Goal: Contribute content

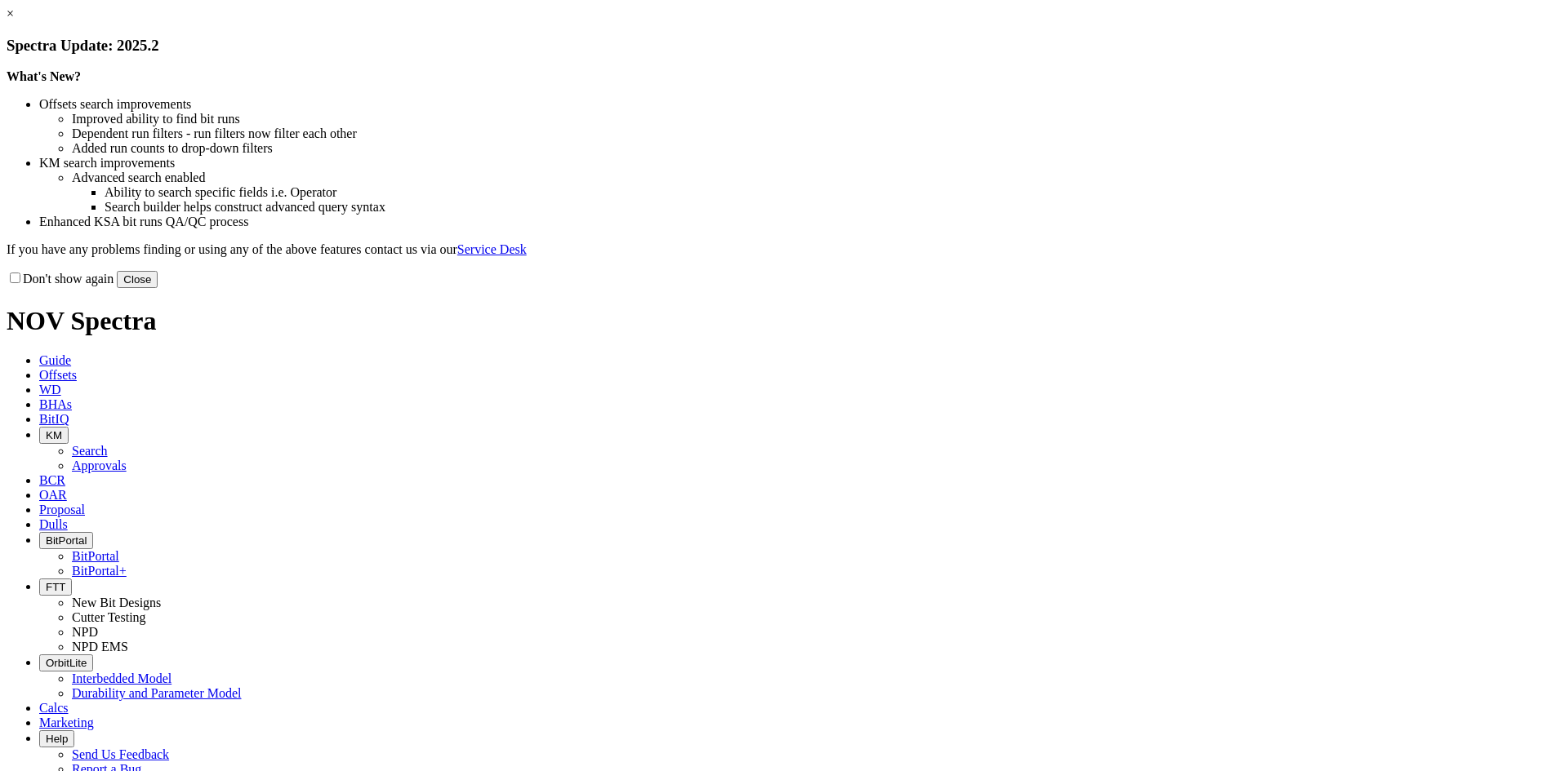
click at [157, 288] on button "Close" at bounding box center [137, 280] width 41 height 17
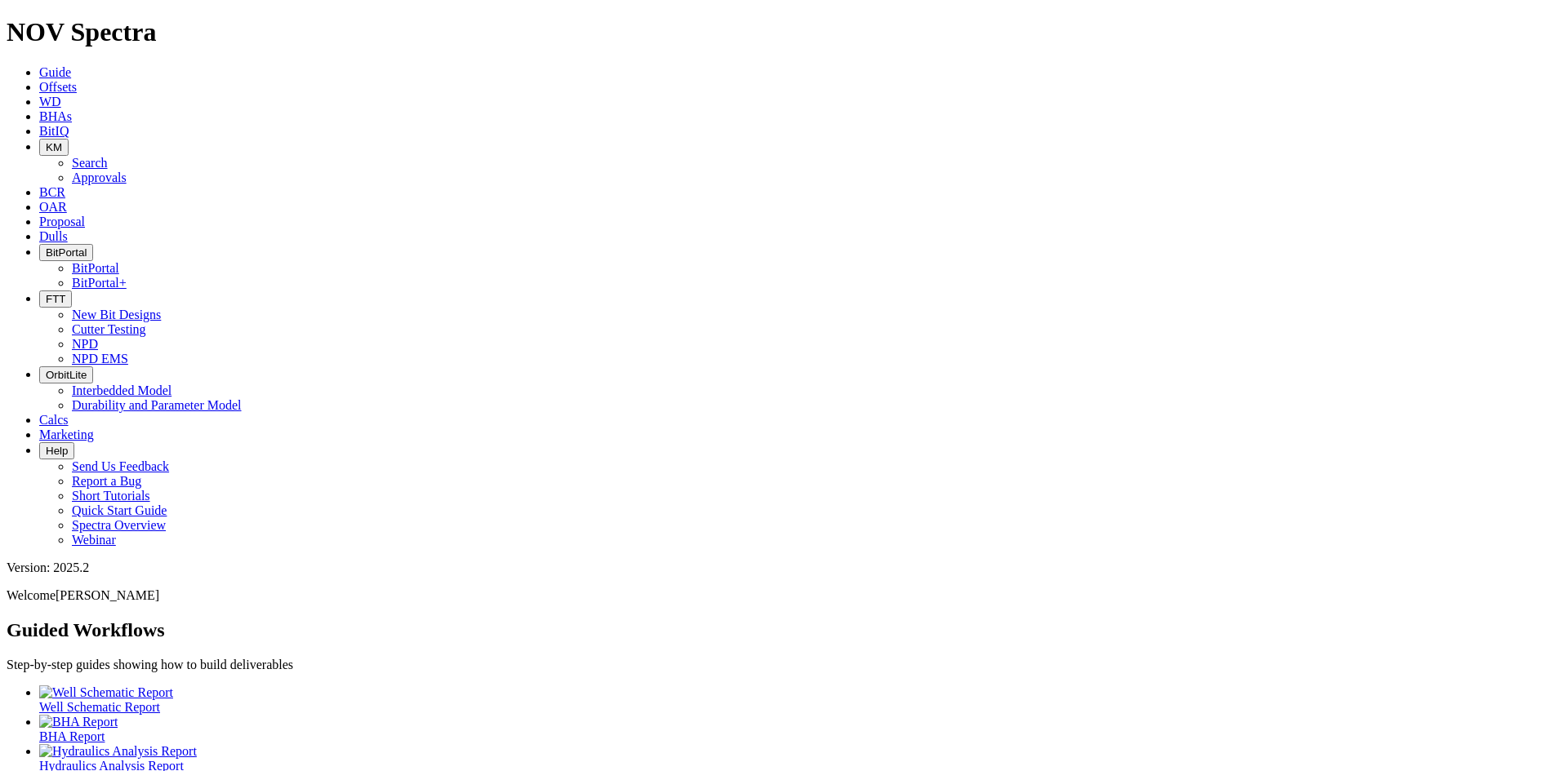
click at [68, 139] on button "KM" at bounding box center [54, 148] width 29 height 17
click at [108, 156] on link "Search" at bounding box center [90, 162] width 36 height 14
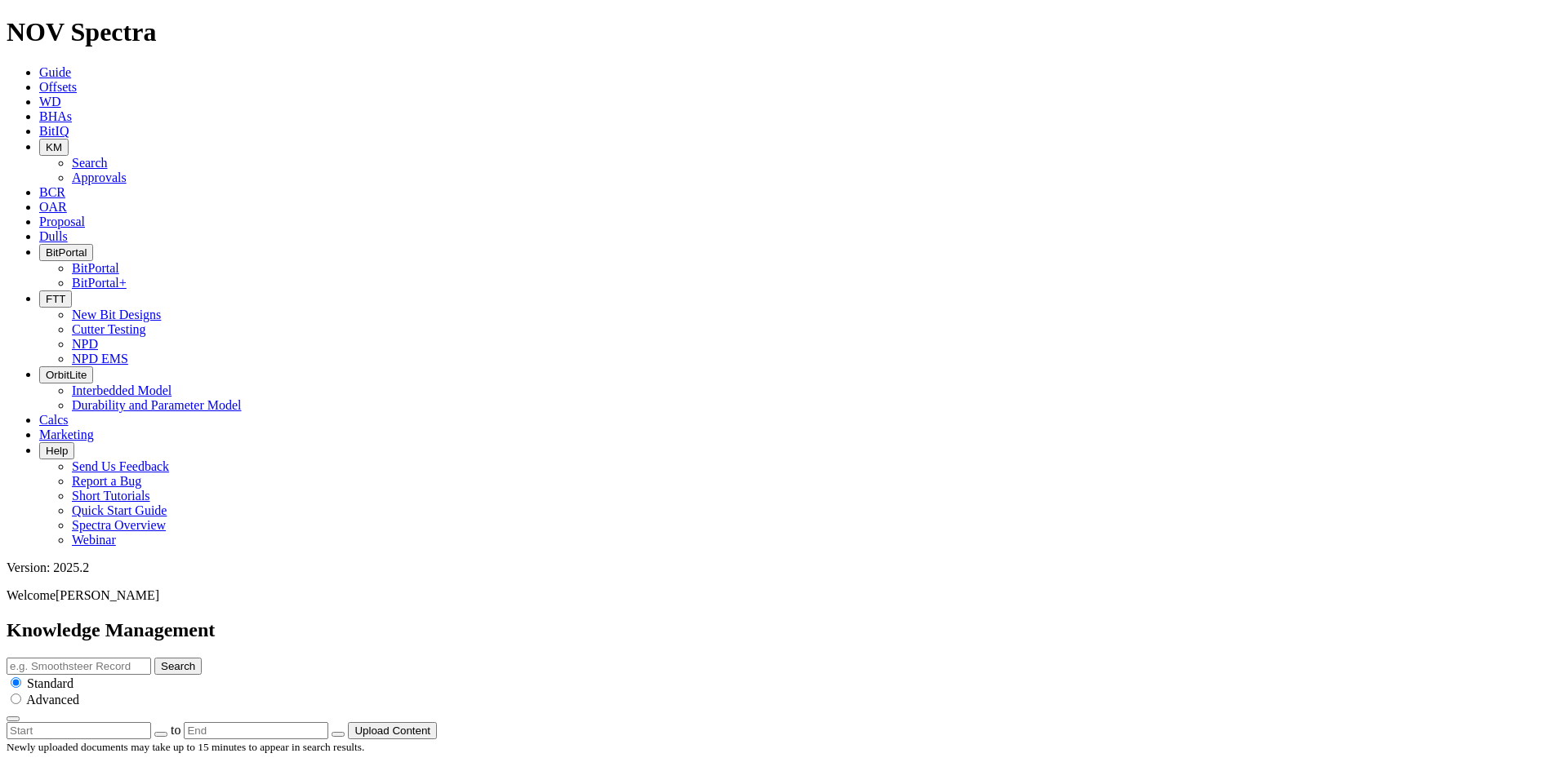
click at [151, 658] on input "text" at bounding box center [79, 666] width 144 height 17
type input "carnis"
click at [154, 658] on button "Search" at bounding box center [177, 666] width 48 height 17
drag, startPoint x: 829, startPoint y: 86, endPoint x: 725, endPoint y: 86, distance: 104.0
click at [151, 658] on input "carnis" at bounding box center [79, 666] width 144 height 17
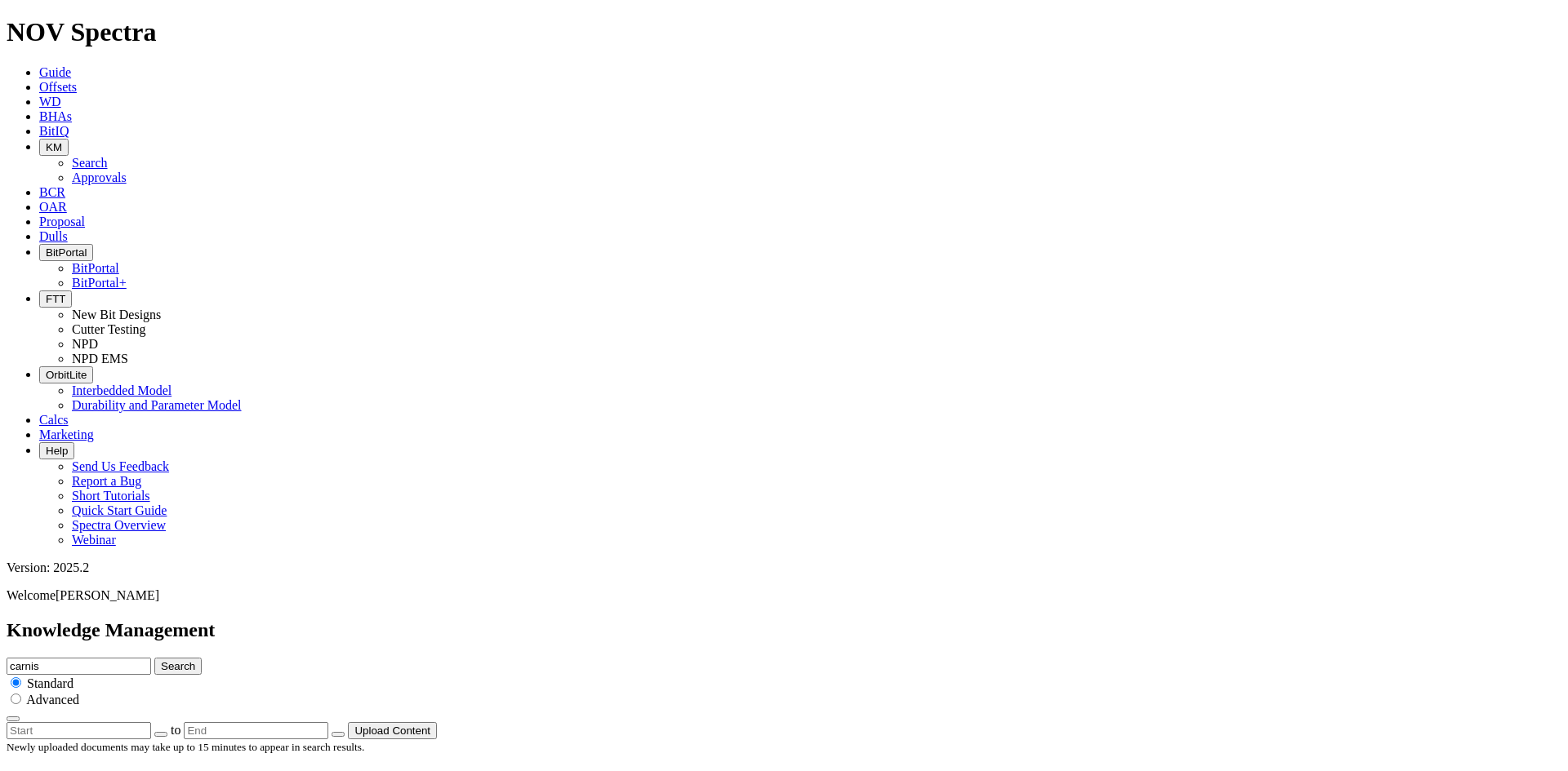
type input "c"
click at [437, 723] on button "Upload Content" at bounding box center [392, 731] width 89 height 17
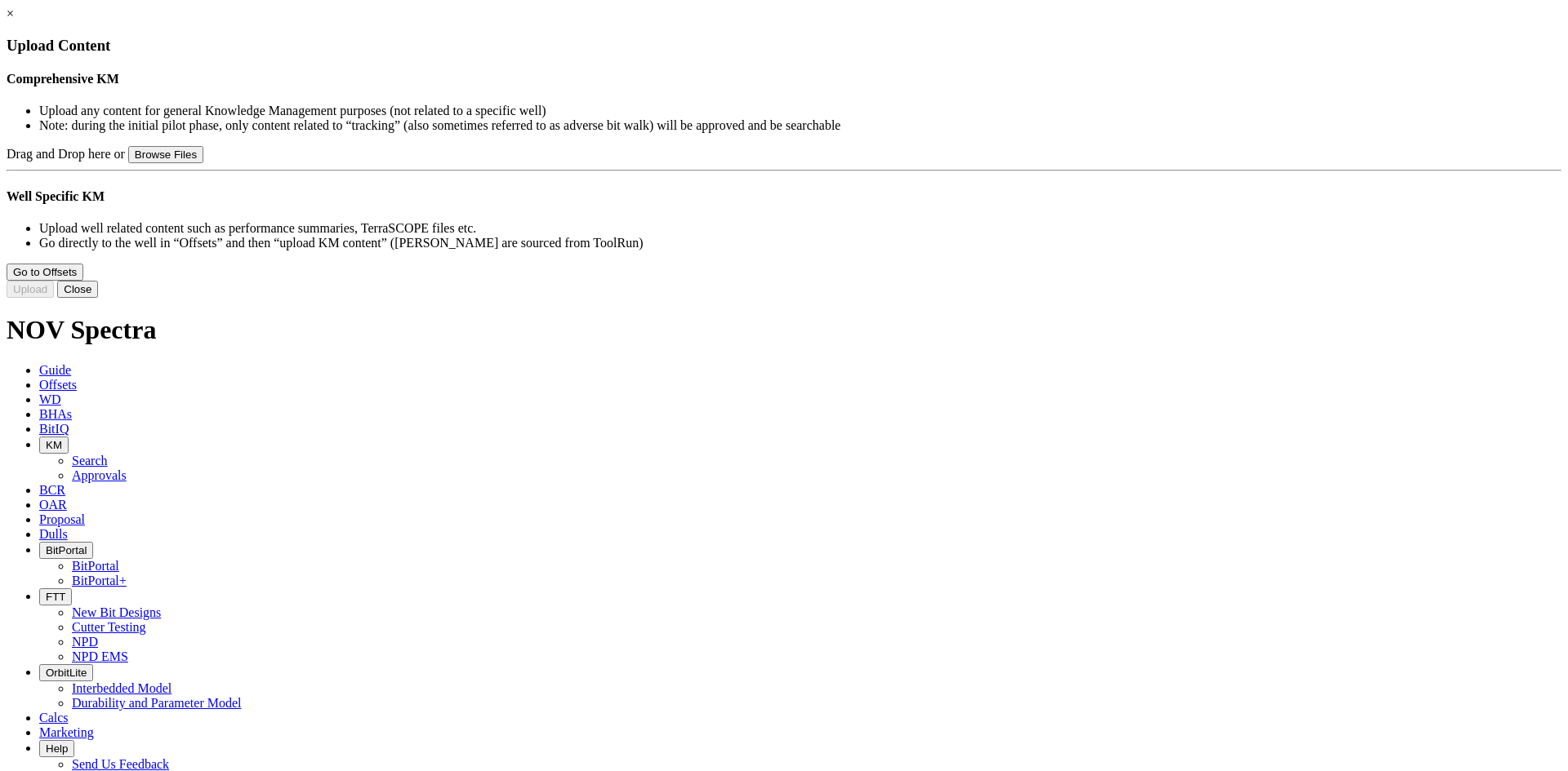
type input "Carnis Technical Summary v2.pdf"
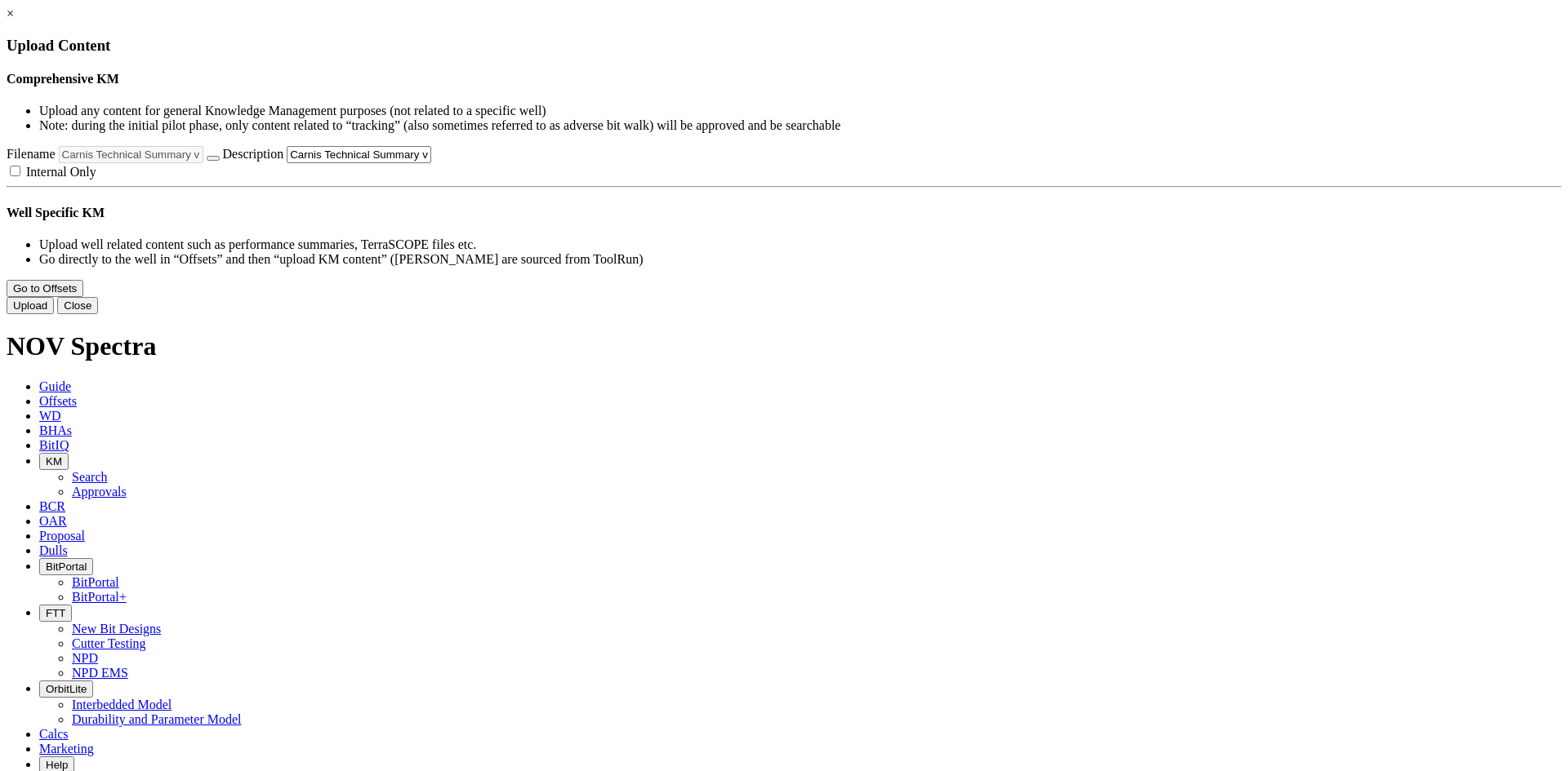
click at [98, 315] on button "Close" at bounding box center [77, 306] width 41 height 17
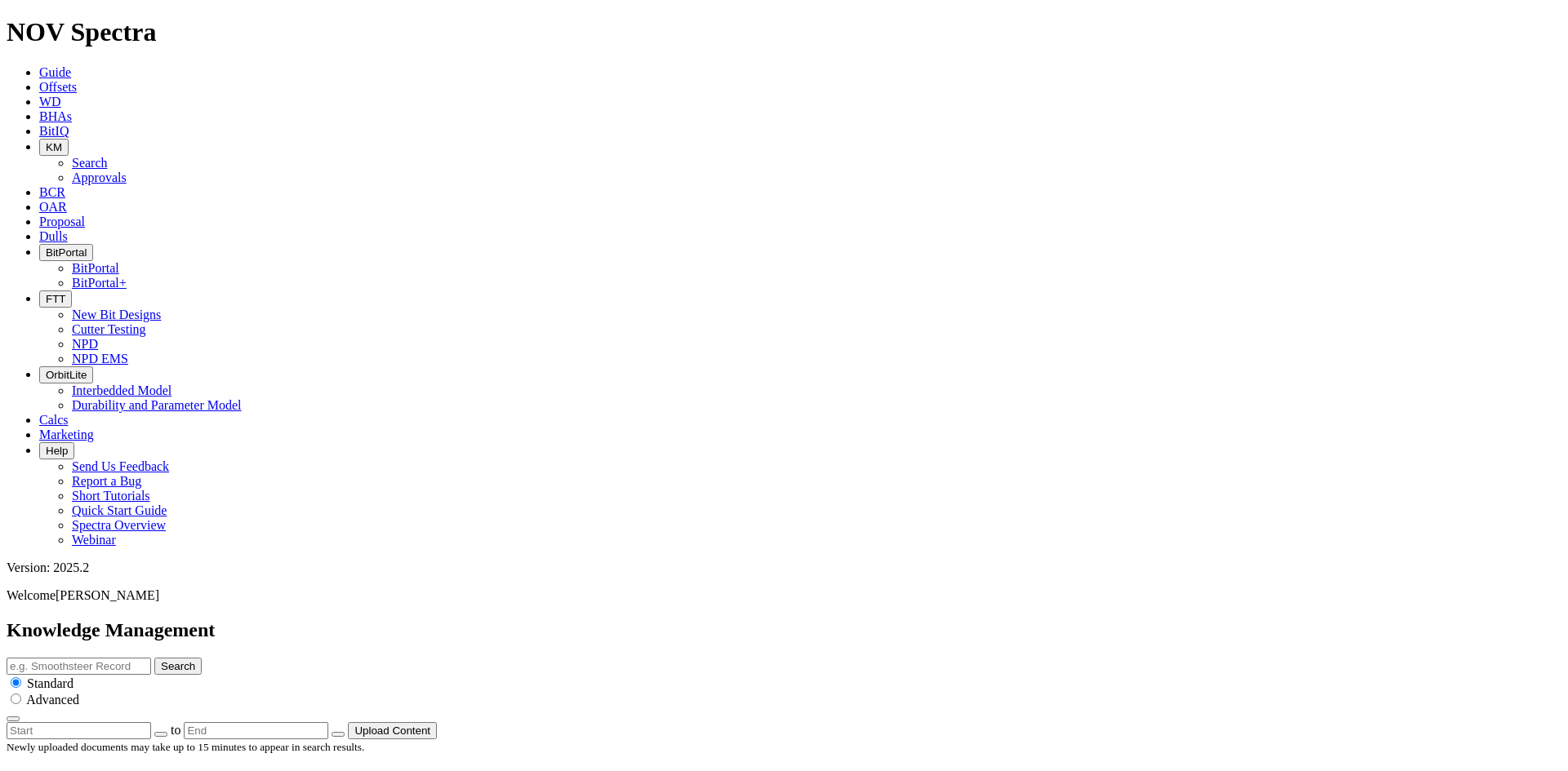
click at [437, 723] on button "Upload Content" at bounding box center [392, 731] width 89 height 17
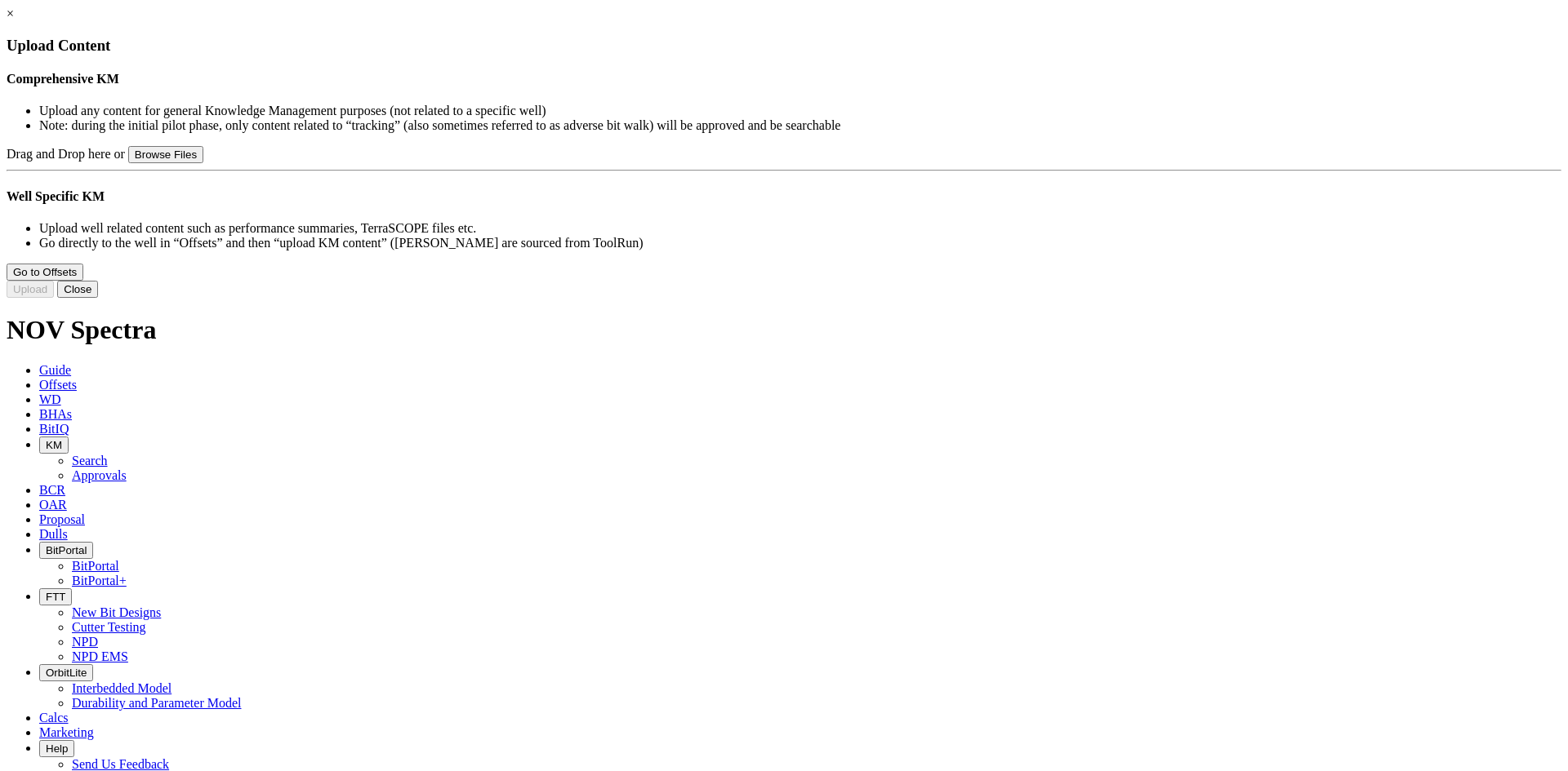
type input "Carnis Technical Summary v2.pdf"
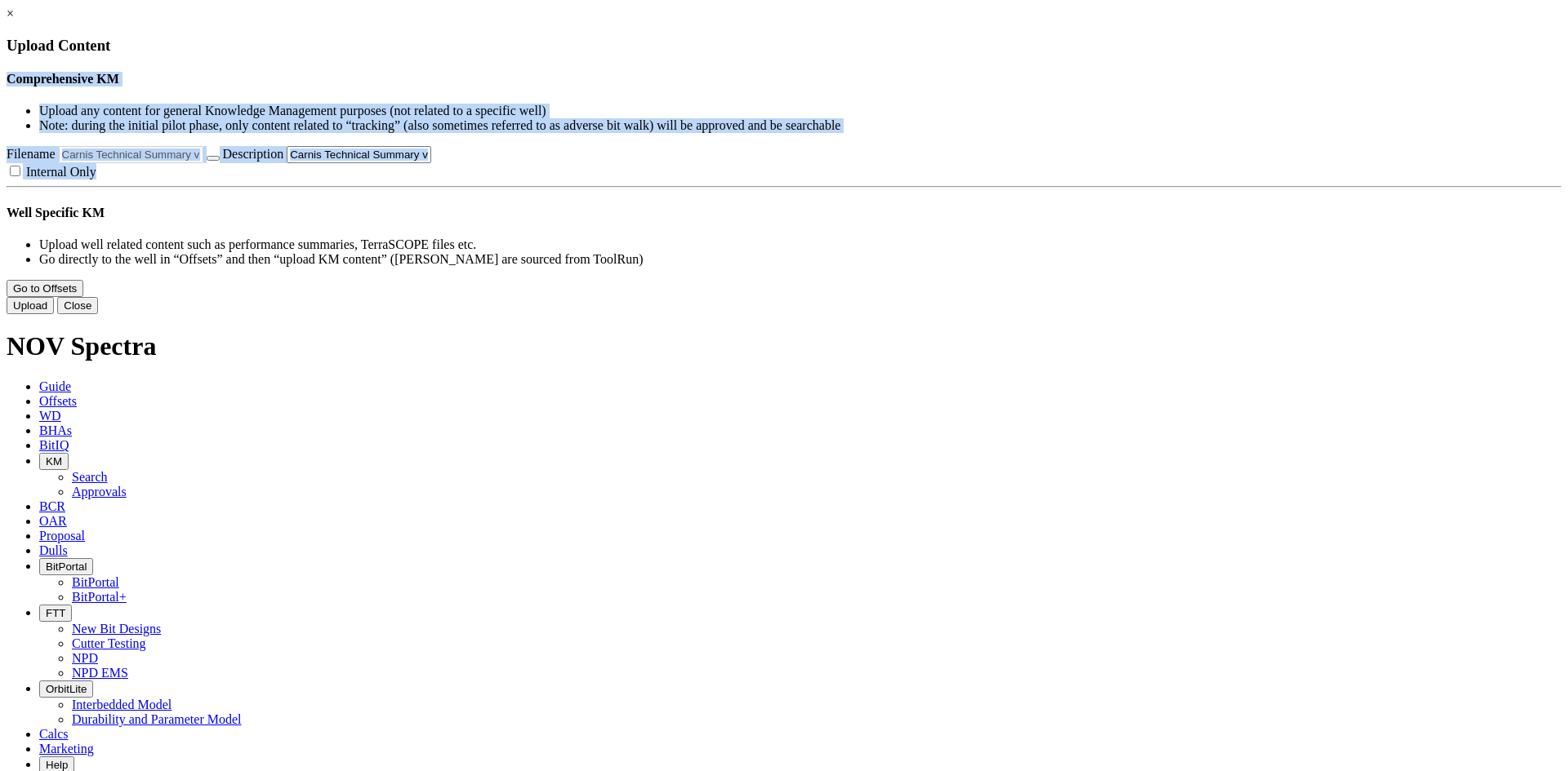
drag, startPoint x: 774, startPoint y: 41, endPoint x: 1046, endPoint y: 311, distance: 383.3
click at [1046, 311] on form "× Upload Content Run - Comprehensive KM Upload any content for general Knowledg…" at bounding box center [784, 161] width 1555 height 308
click at [98, 315] on button "Close" at bounding box center [77, 306] width 41 height 17
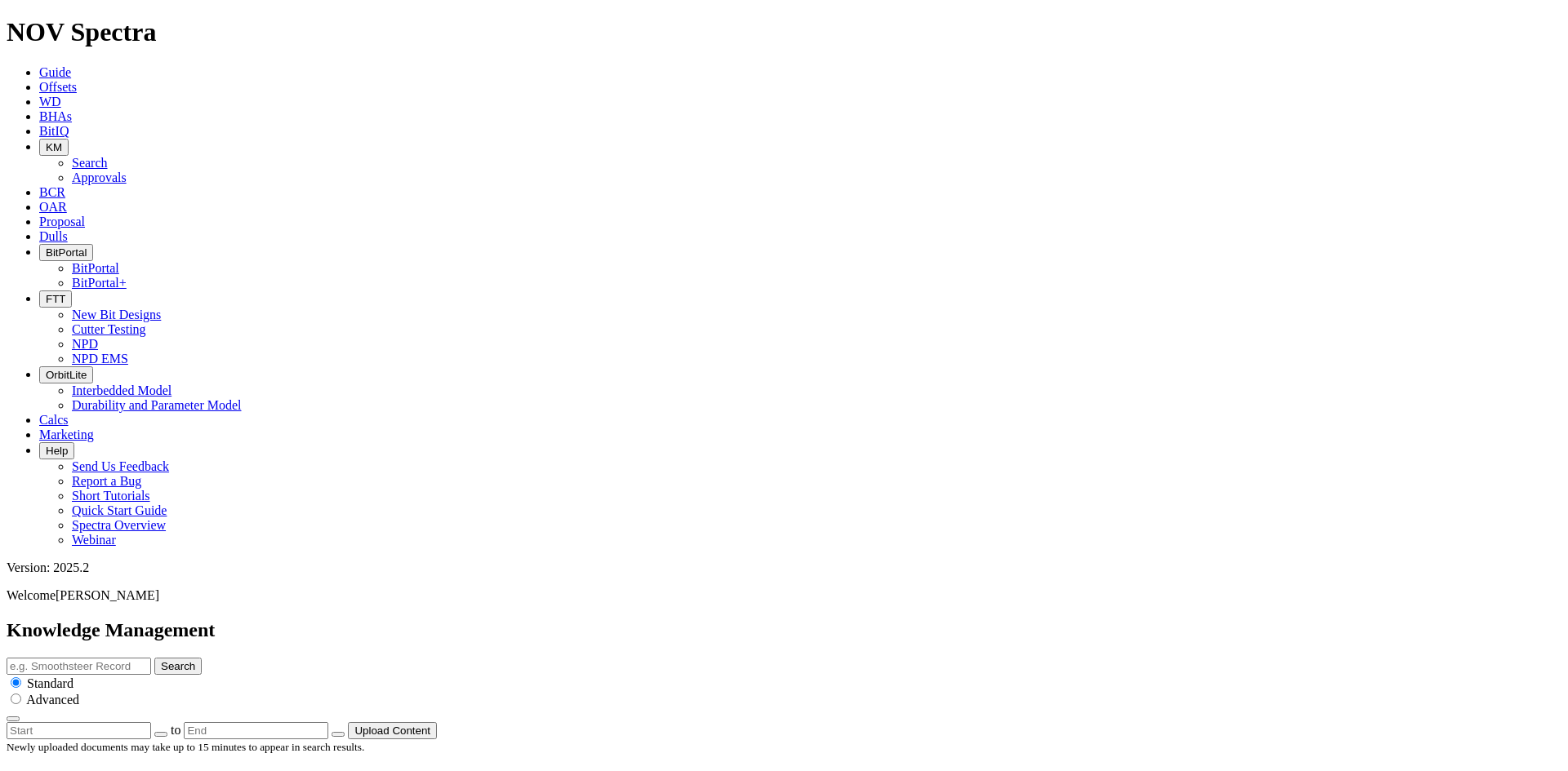
drag, startPoint x: 782, startPoint y: 379, endPoint x: 8, endPoint y: 350, distance: 774.5
copy div "All rights reserved Carnis ™ Industry-leading cutter exposure technology Value …"
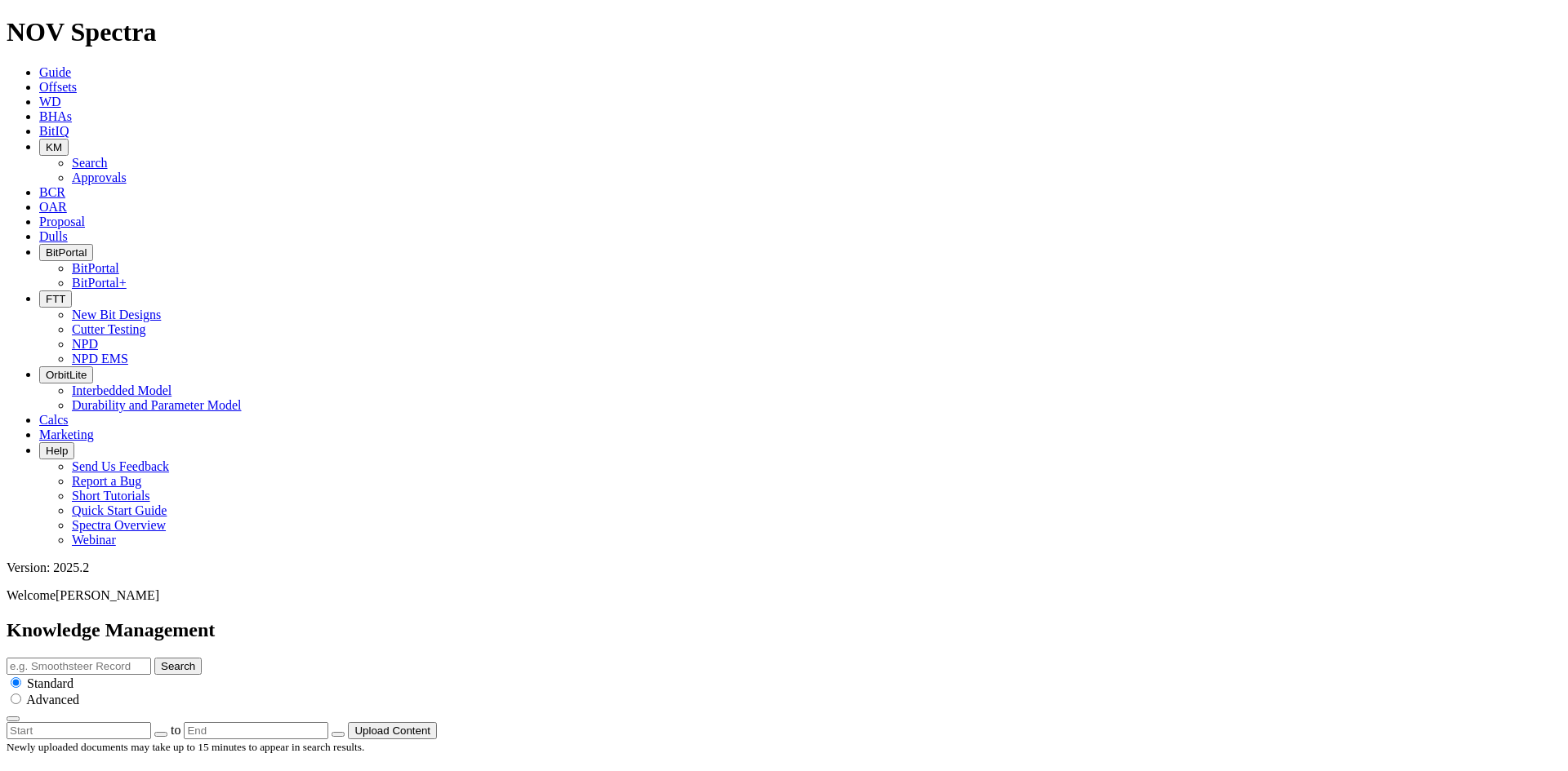
click at [437, 723] on button "Upload Content" at bounding box center [392, 731] width 89 height 17
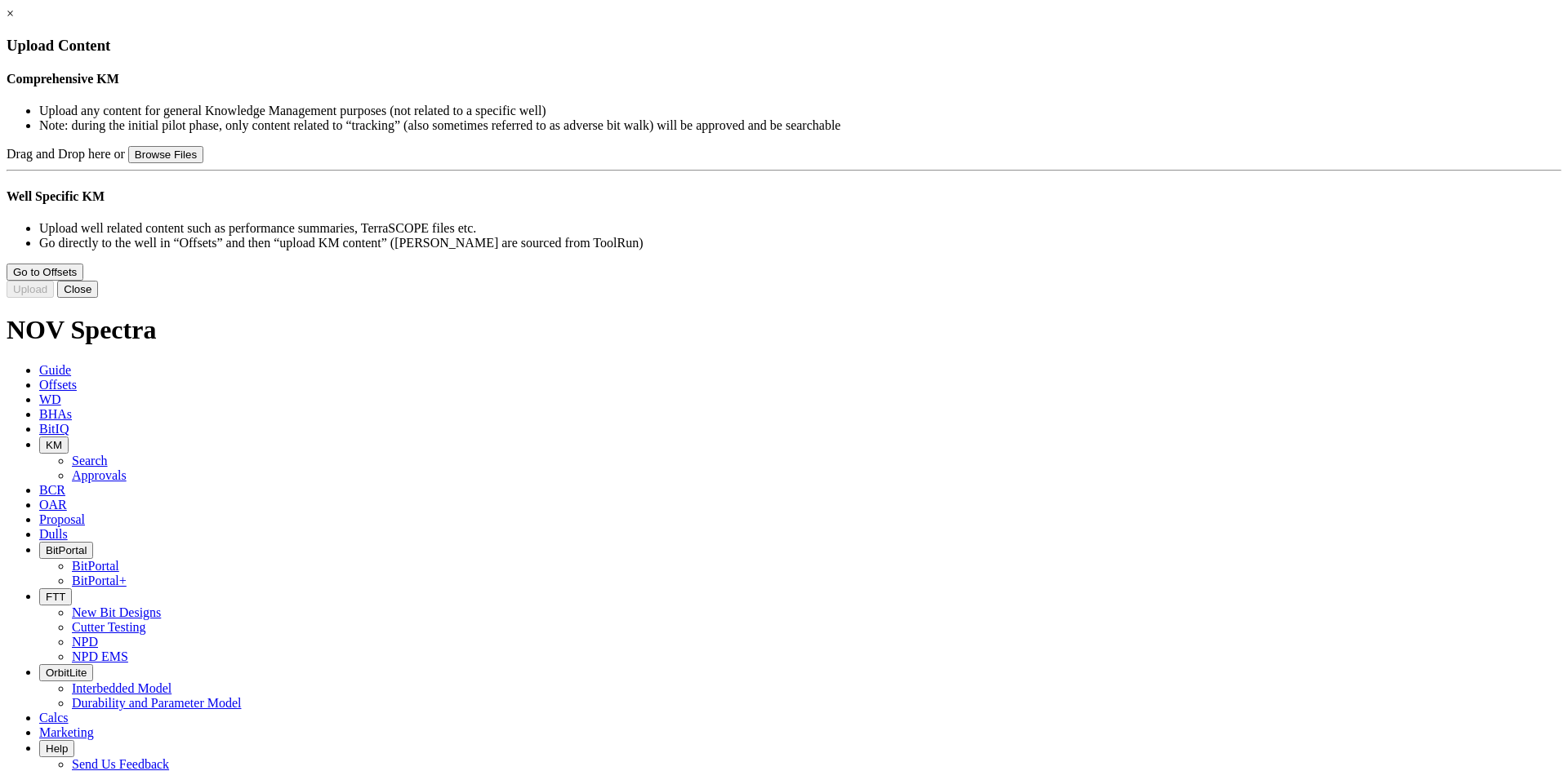
type input "Carnis Technical Summary v2.pdf"
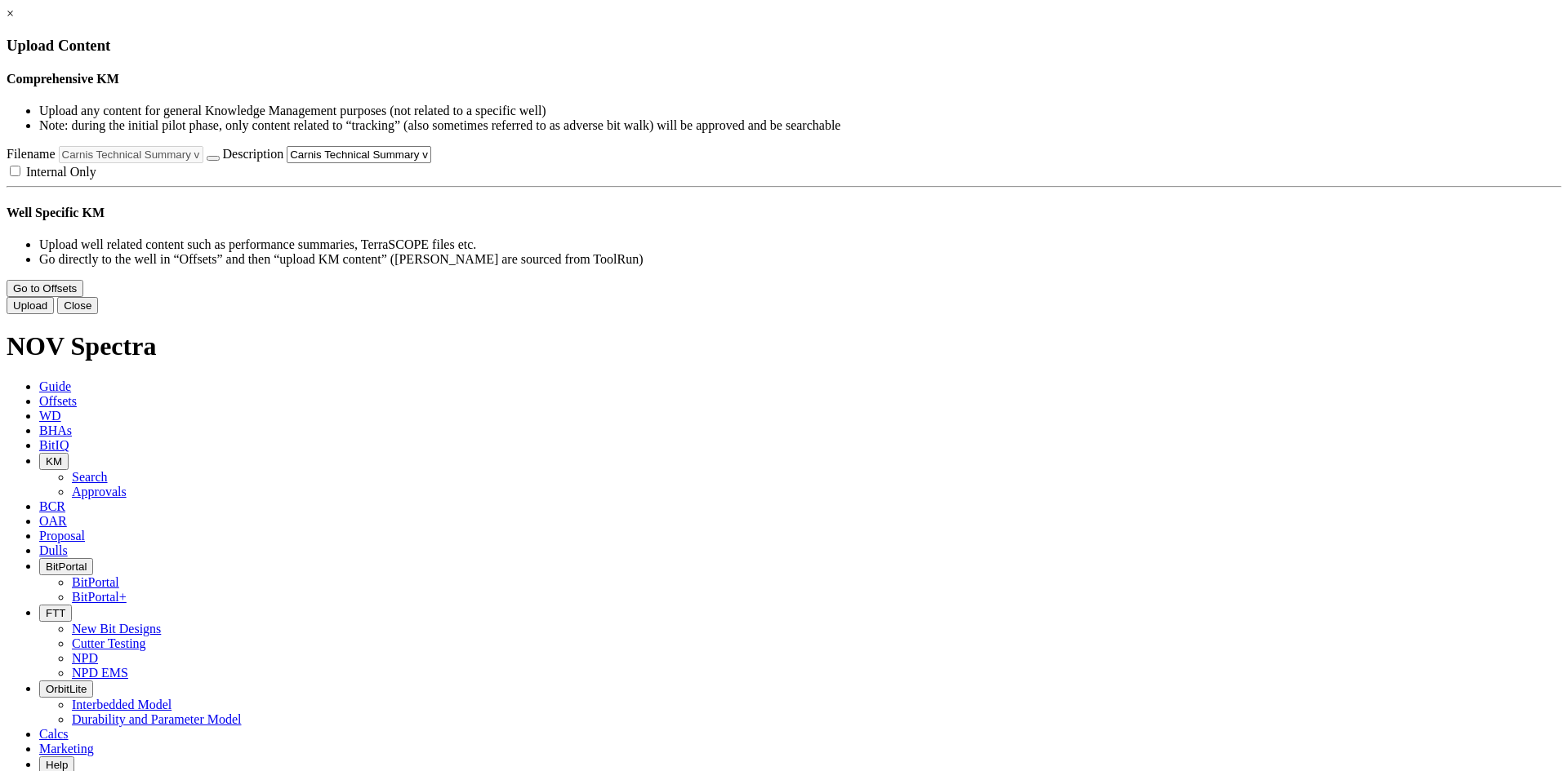
scroll to position [0, 12]
drag, startPoint x: 894, startPoint y: 243, endPoint x: 1044, endPoint y: 255, distance: 150.5
click at [1044, 180] on div "Drag and Drop here or Browse Files Filename Carnis Technical Summary v2.pdf Des…" at bounding box center [784, 162] width 1555 height 34
click at [432, 163] on input "Carnis Technical Summary v2.pdf" at bounding box center [358, 155] width 144 height 17
click at [54, 315] on button "Upload" at bounding box center [30, 306] width 48 height 17
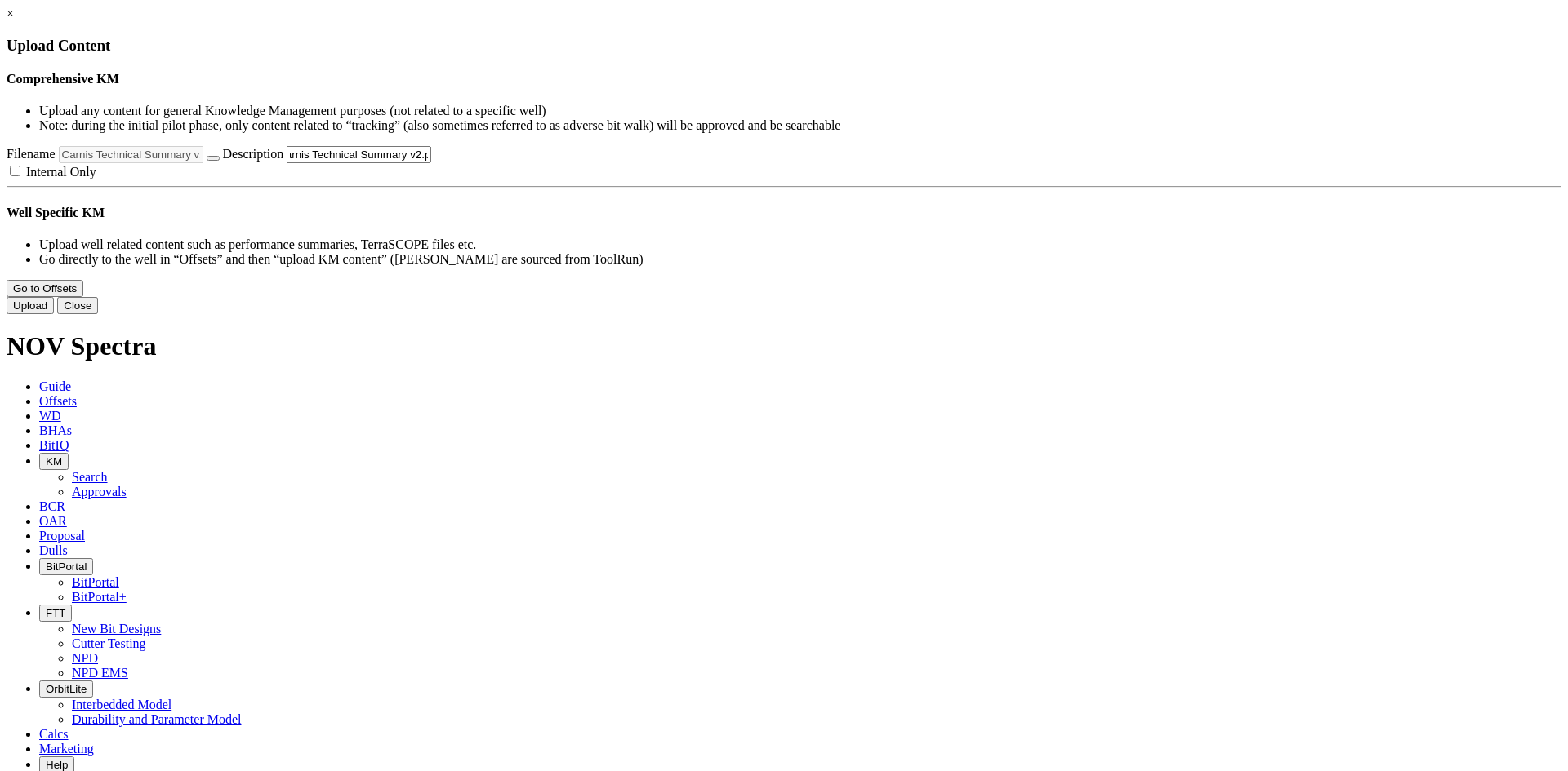
scroll to position [0, 0]
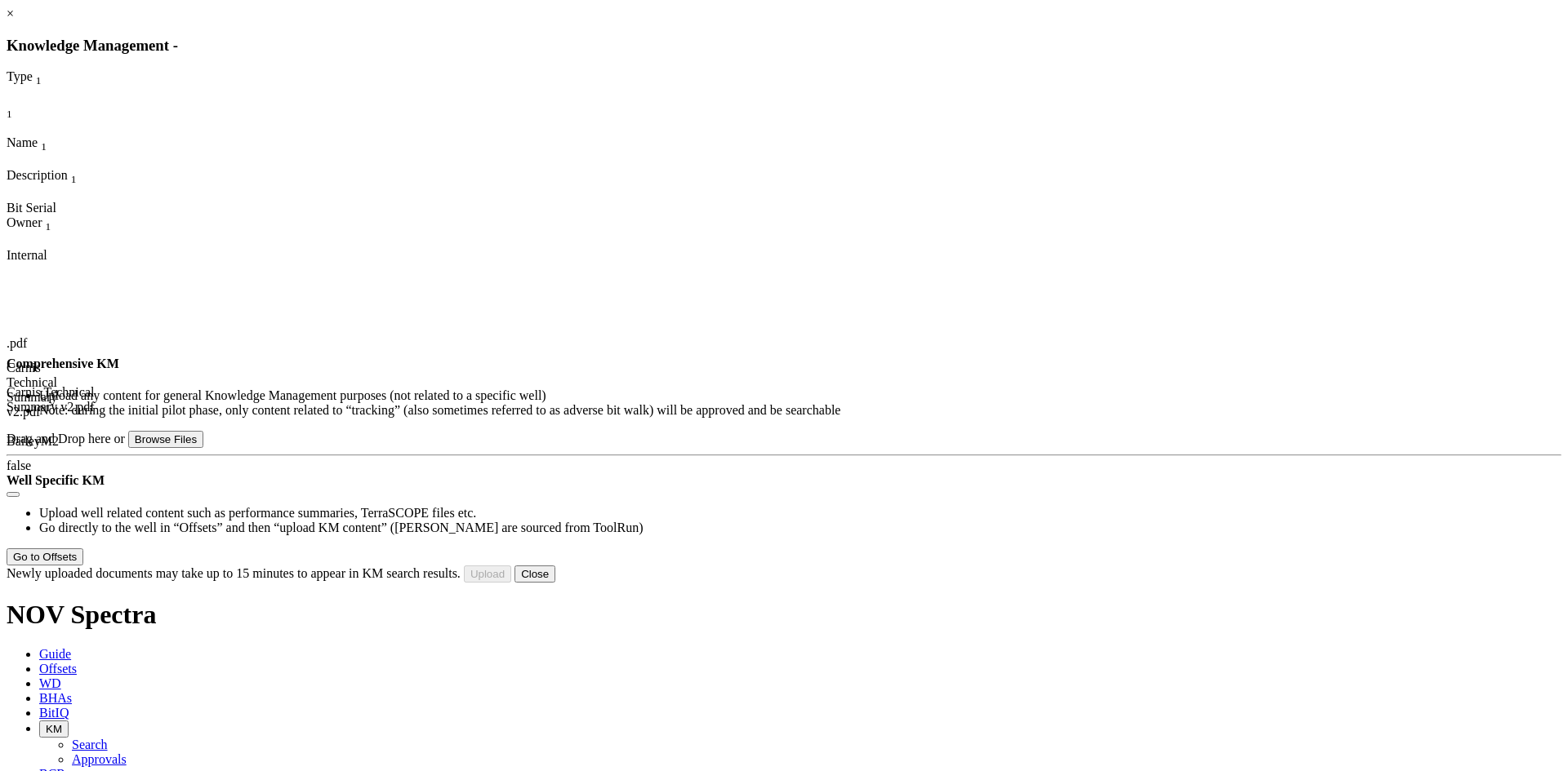
click at [14, 21] on link "×" at bounding box center [10, 14] width 7 height 14
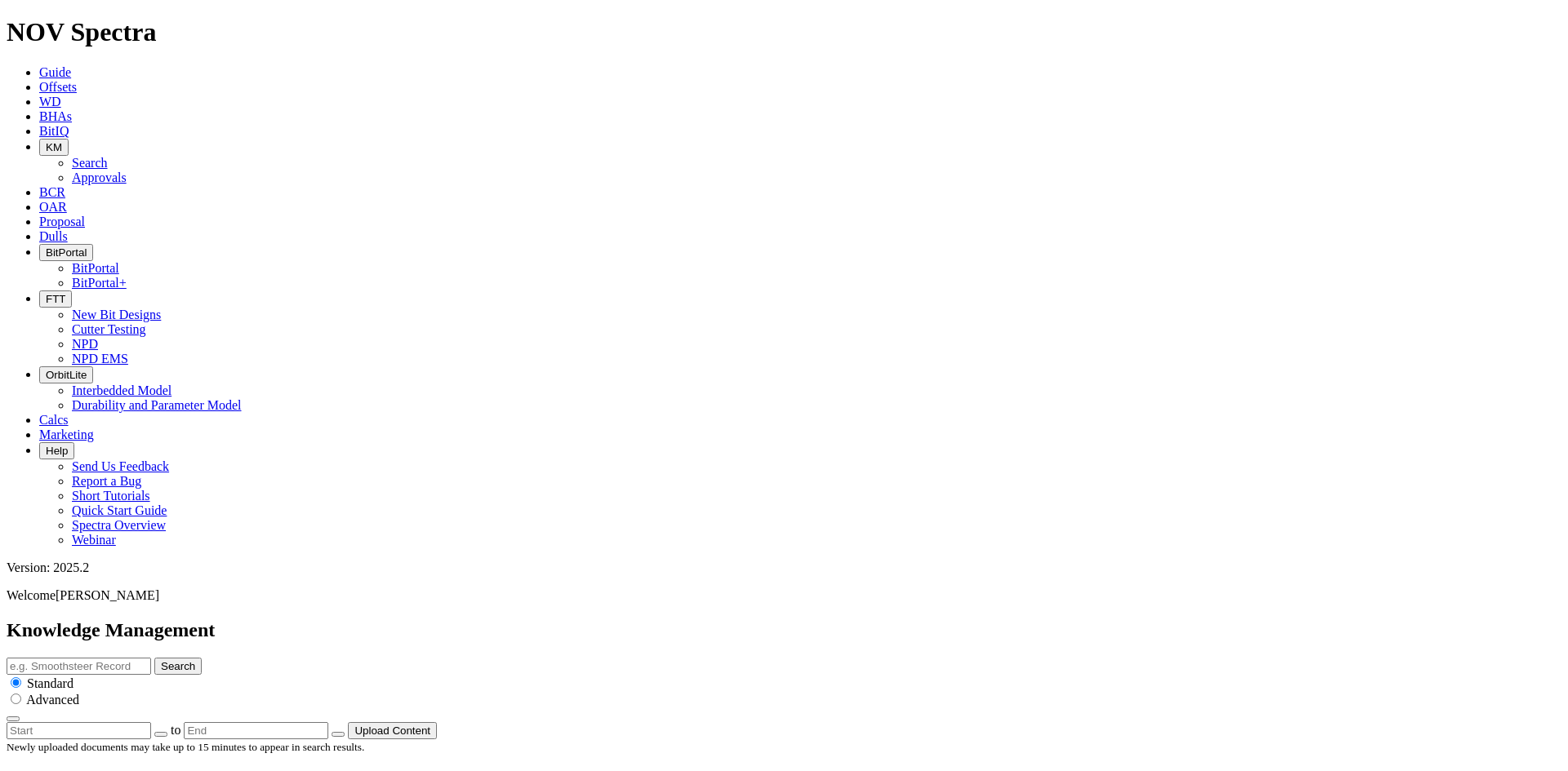
click at [62, 141] on span "KM" at bounding box center [54, 147] width 16 height 12
click at [126, 170] on link "Approvals" at bounding box center [99, 177] width 54 height 14
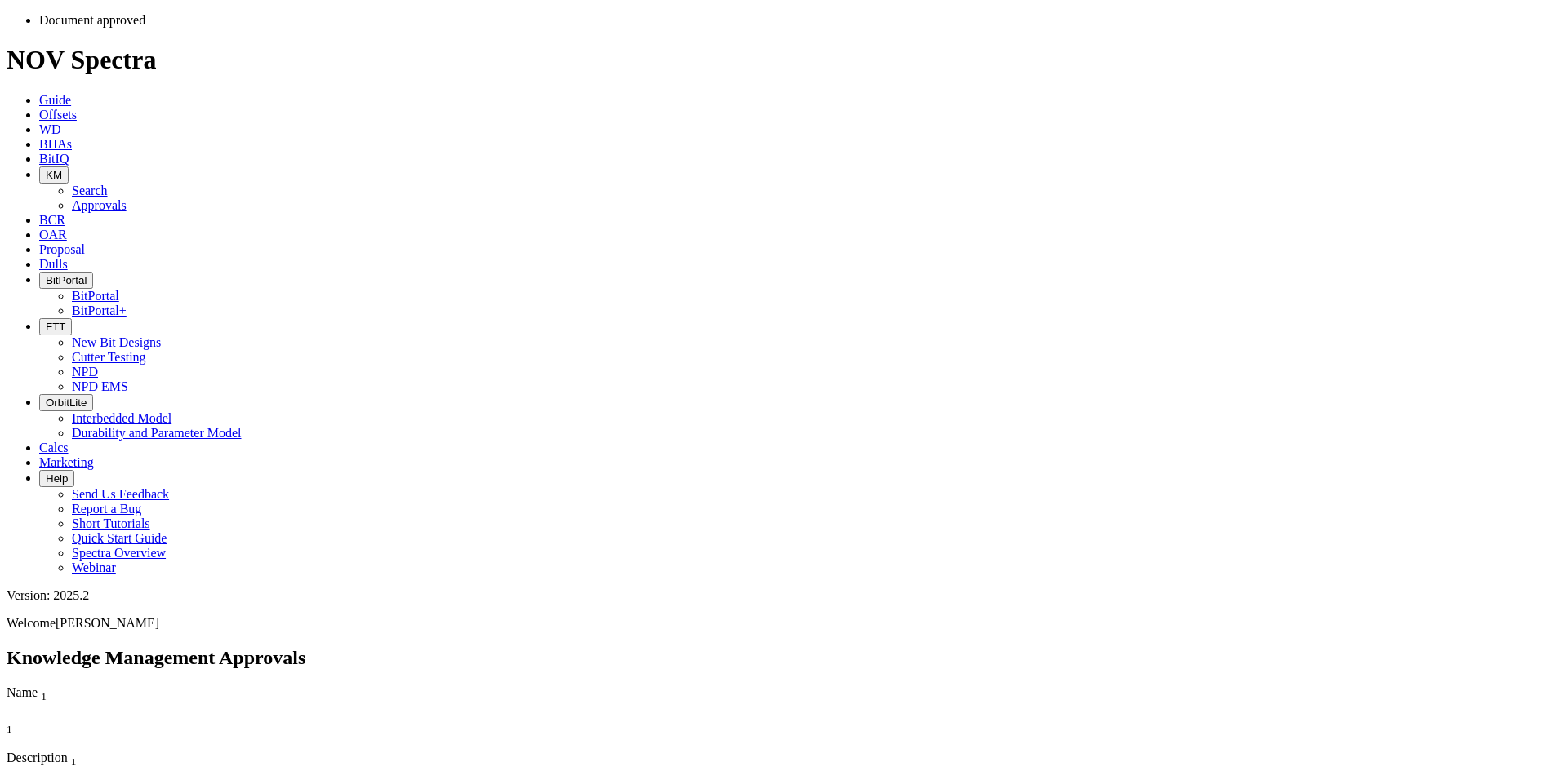
click at [62, 169] on span "KM" at bounding box center [54, 175] width 16 height 12
click at [108, 183] on link "Search" at bounding box center [90, 190] width 36 height 14
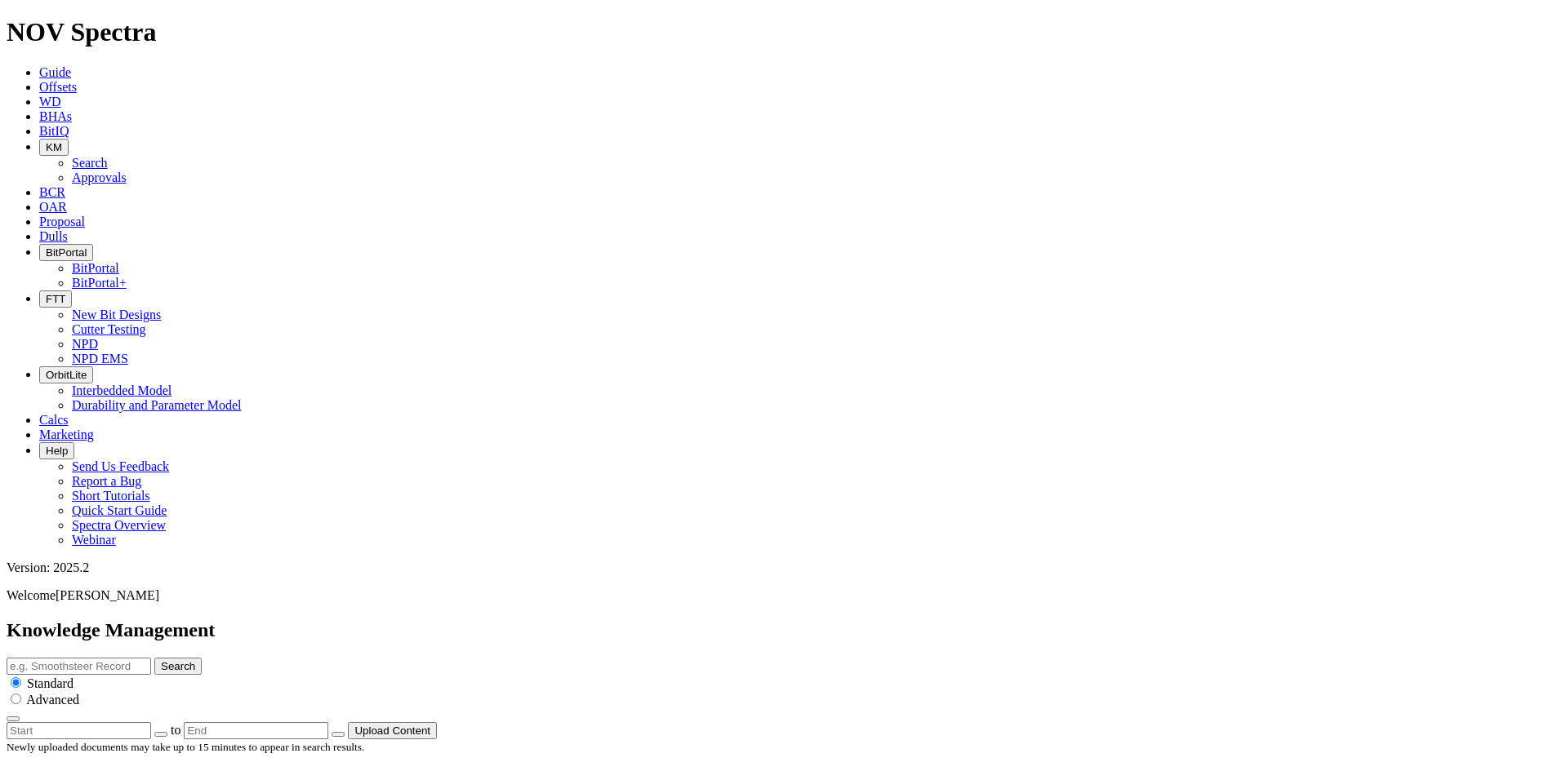
click at [151, 658] on input "text" at bounding box center [79, 666] width 144 height 17
type input "carni"
click at [154, 658] on button "Search" at bounding box center [177, 666] width 48 height 17
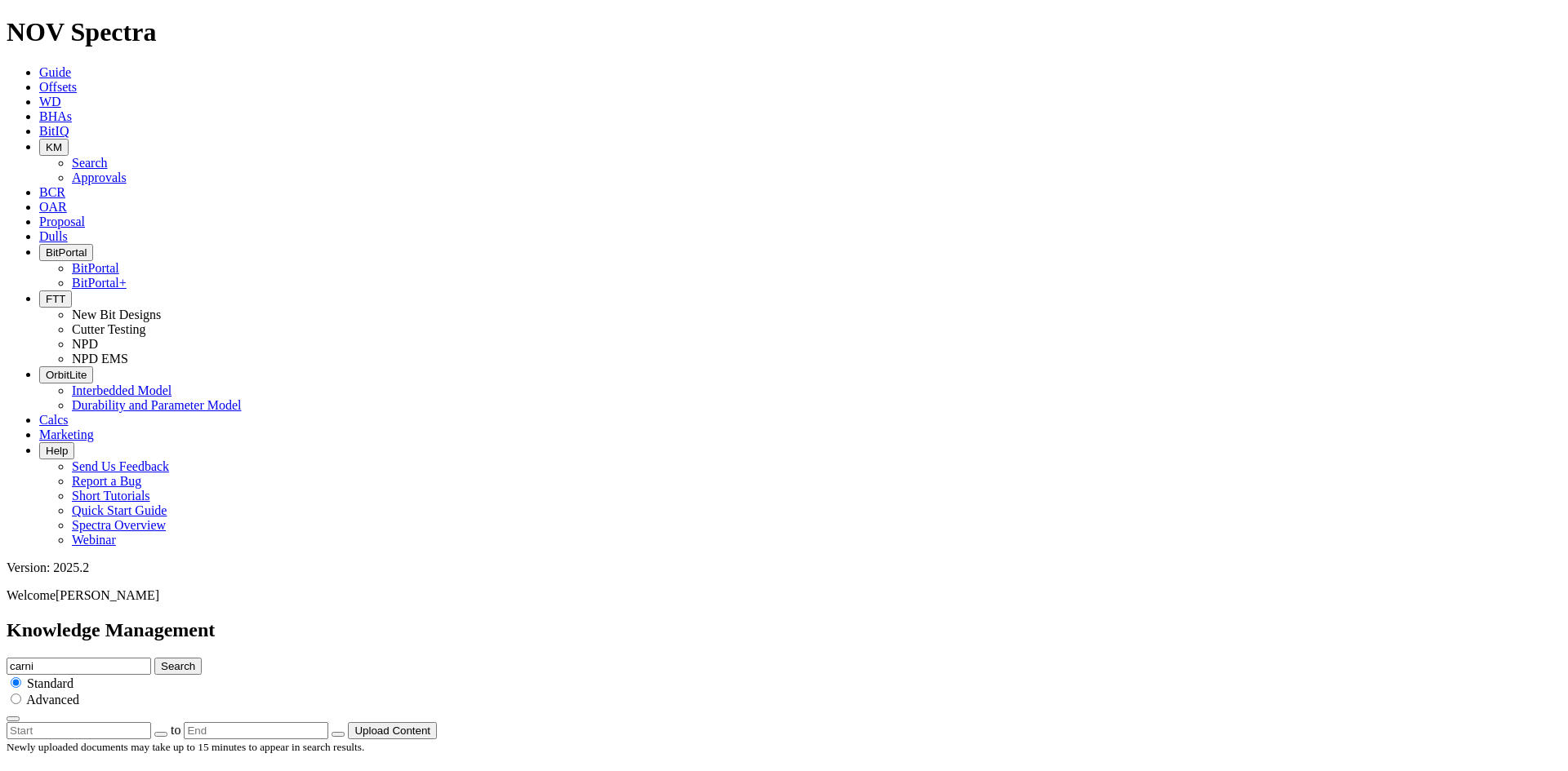
click at [62, 141] on span "KM" at bounding box center [54, 147] width 16 height 12
click at [108, 156] on link "Search" at bounding box center [90, 162] width 36 height 14
click at [437, 723] on button "Upload Content" at bounding box center [392, 731] width 89 height 17
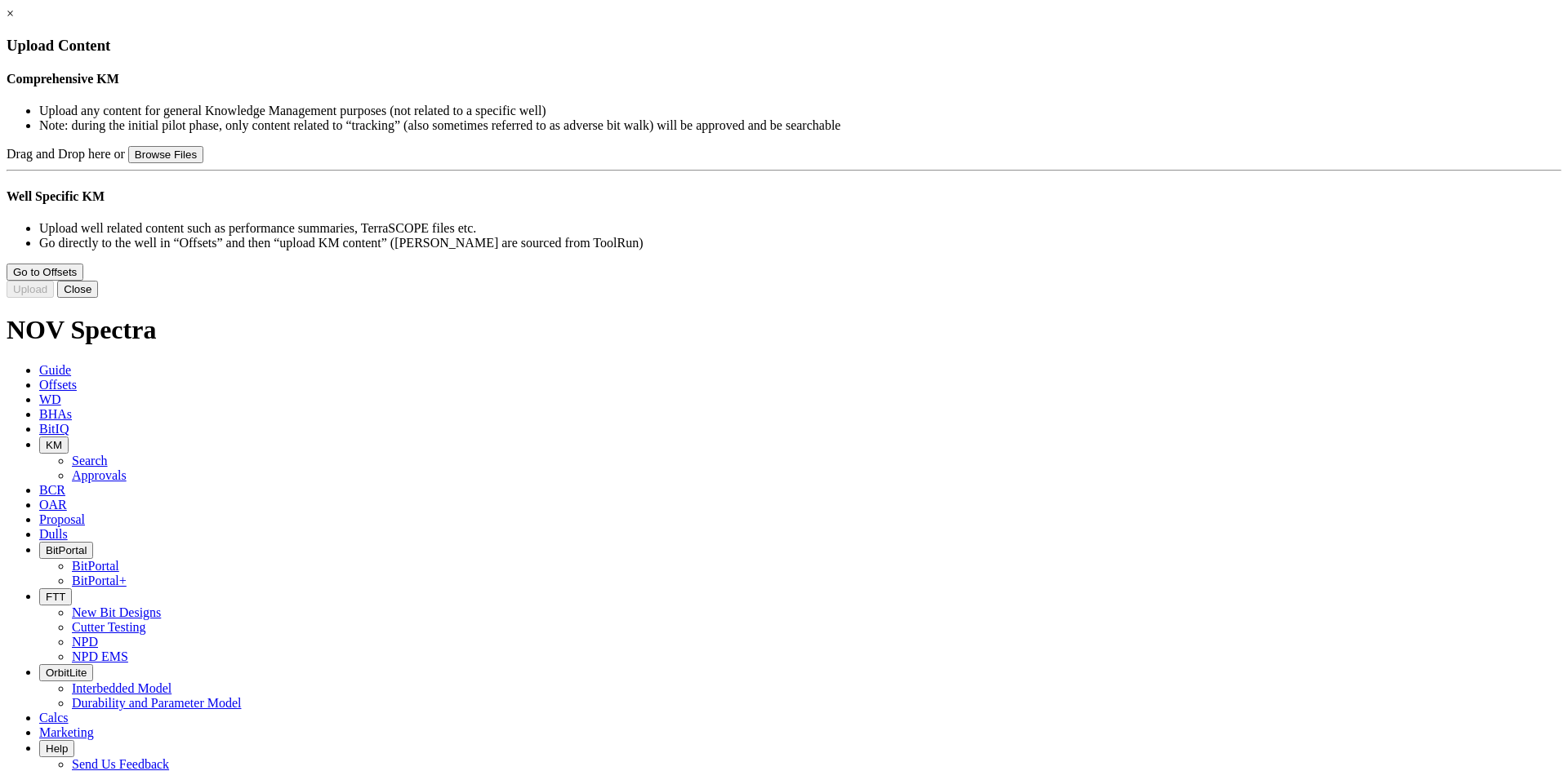
type input "EagleEye Technical Summary.pdf"
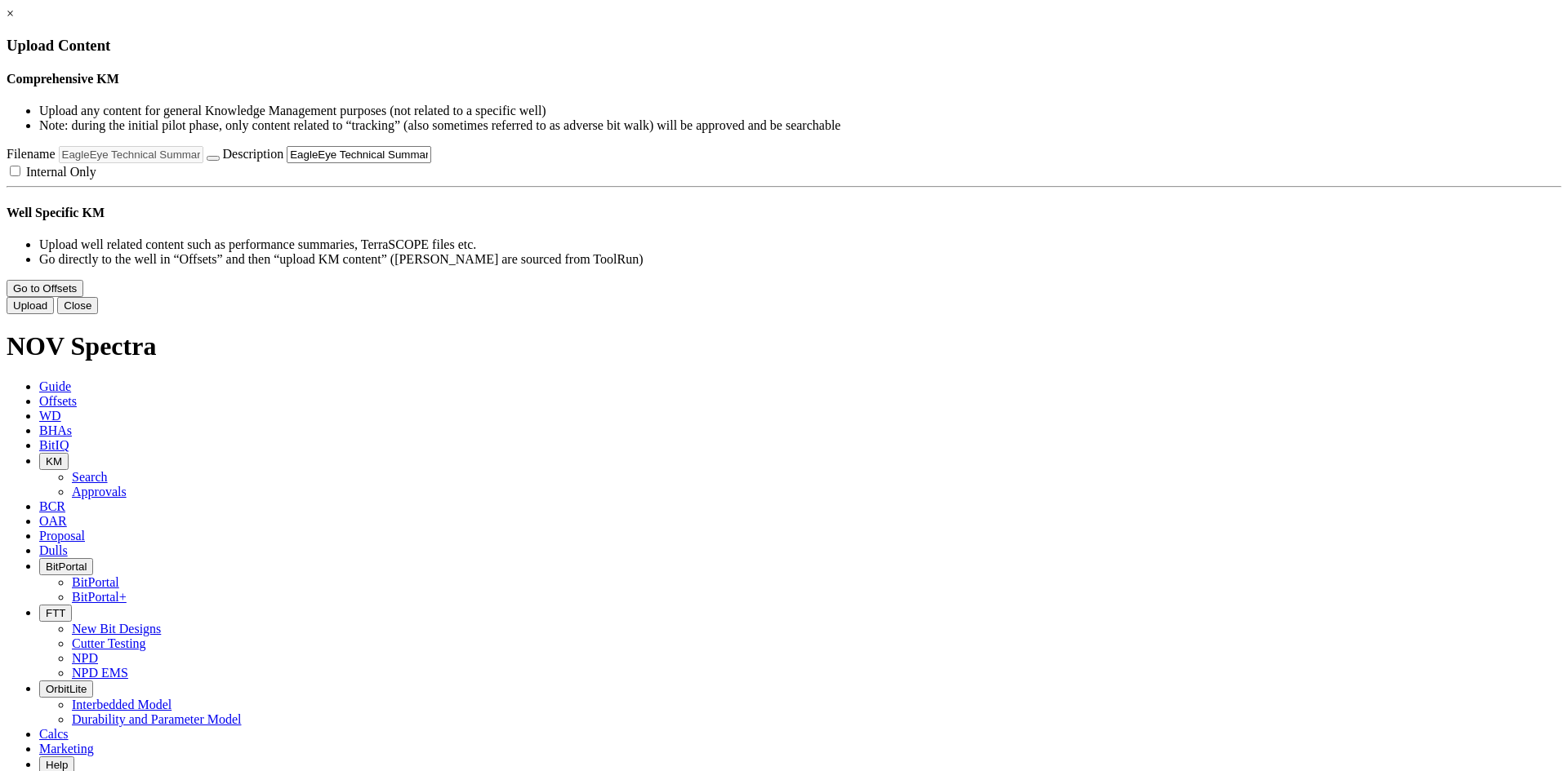
click at [54, 315] on button "Upload" at bounding box center [30, 306] width 48 height 17
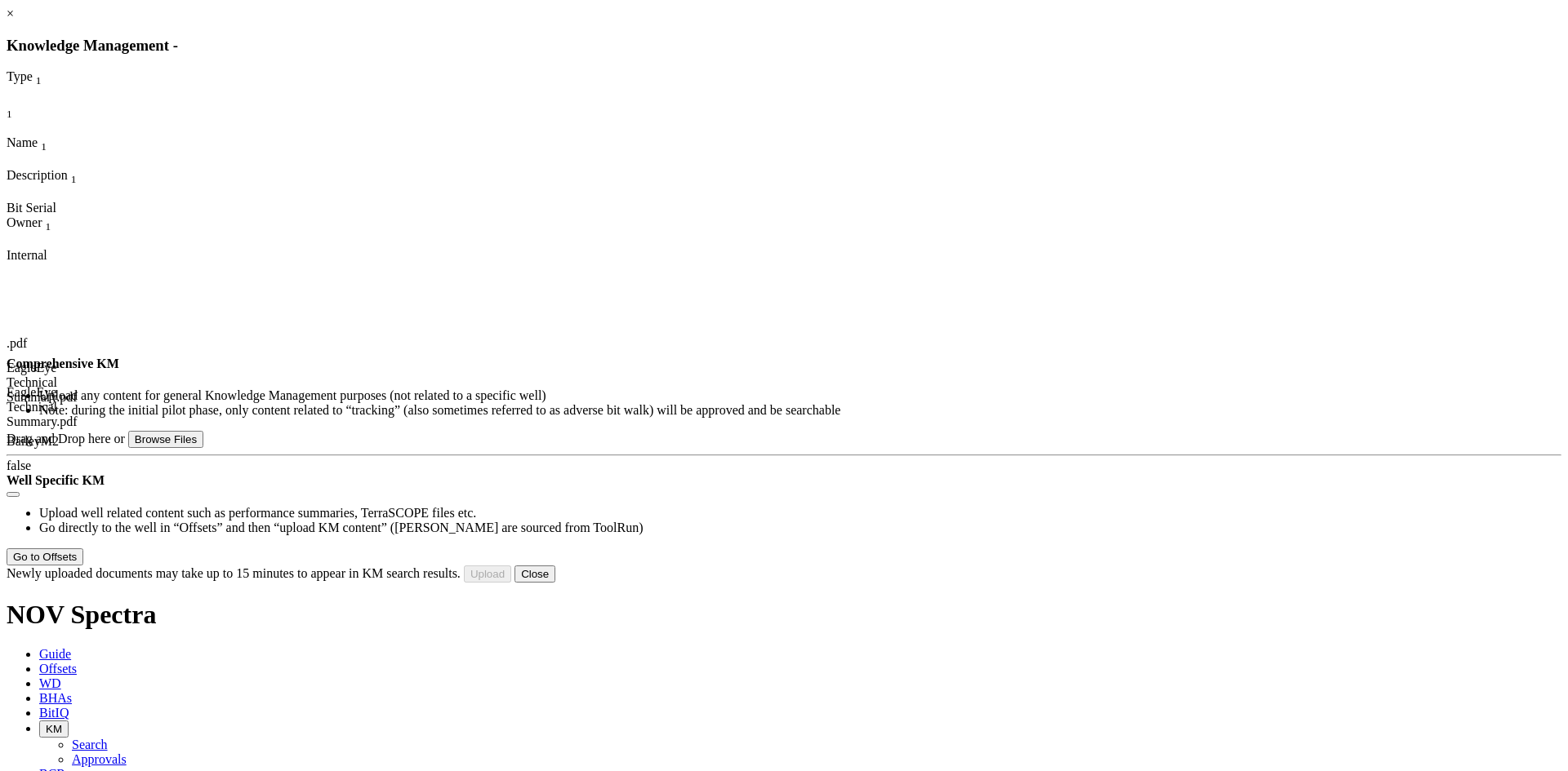
type input "ION+ Infinity Technical Summary.pdf"
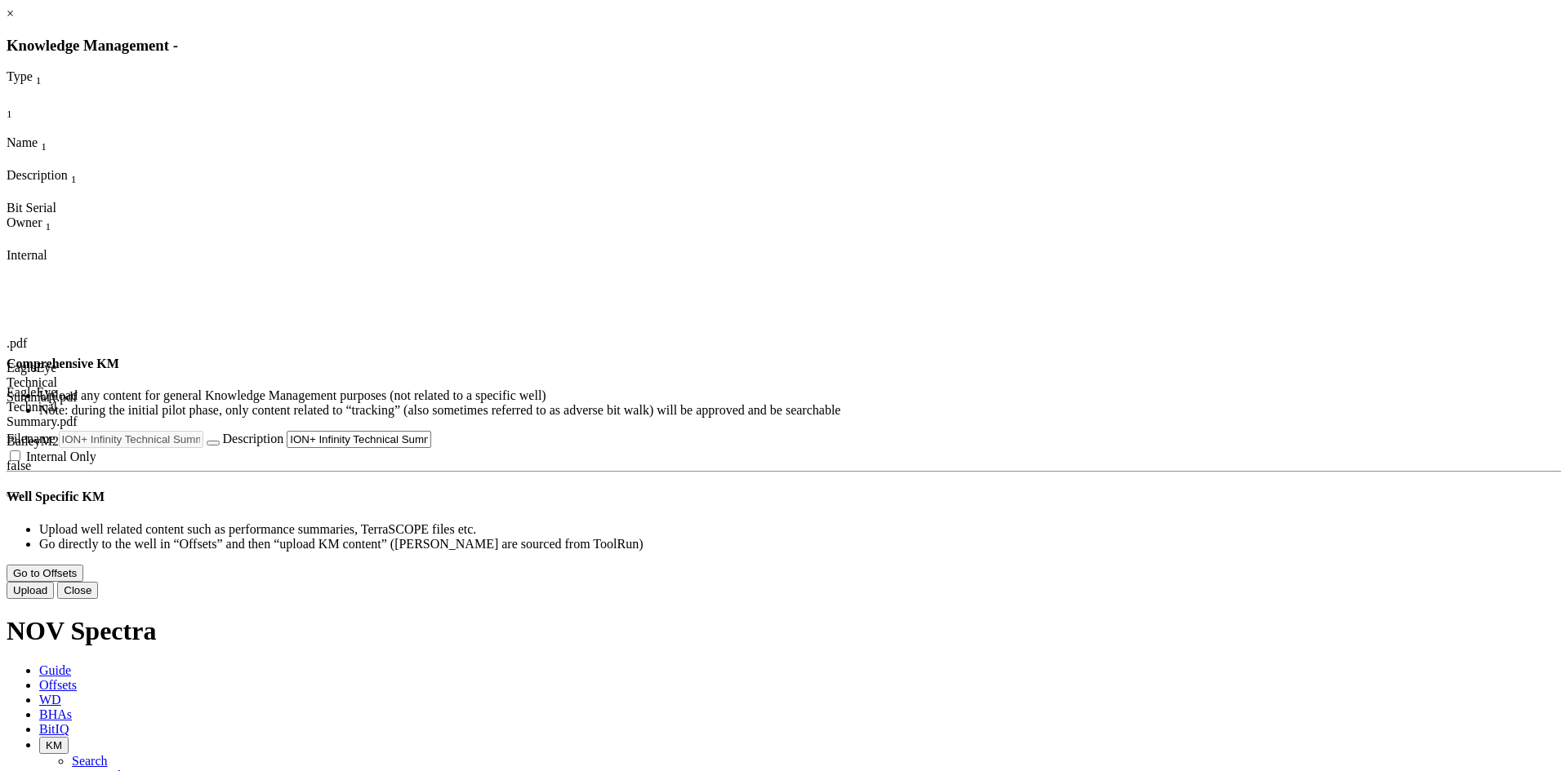
scroll to position [49, 0]
click at [54, 599] on button "Upload" at bounding box center [30, 590] width 48 height 17
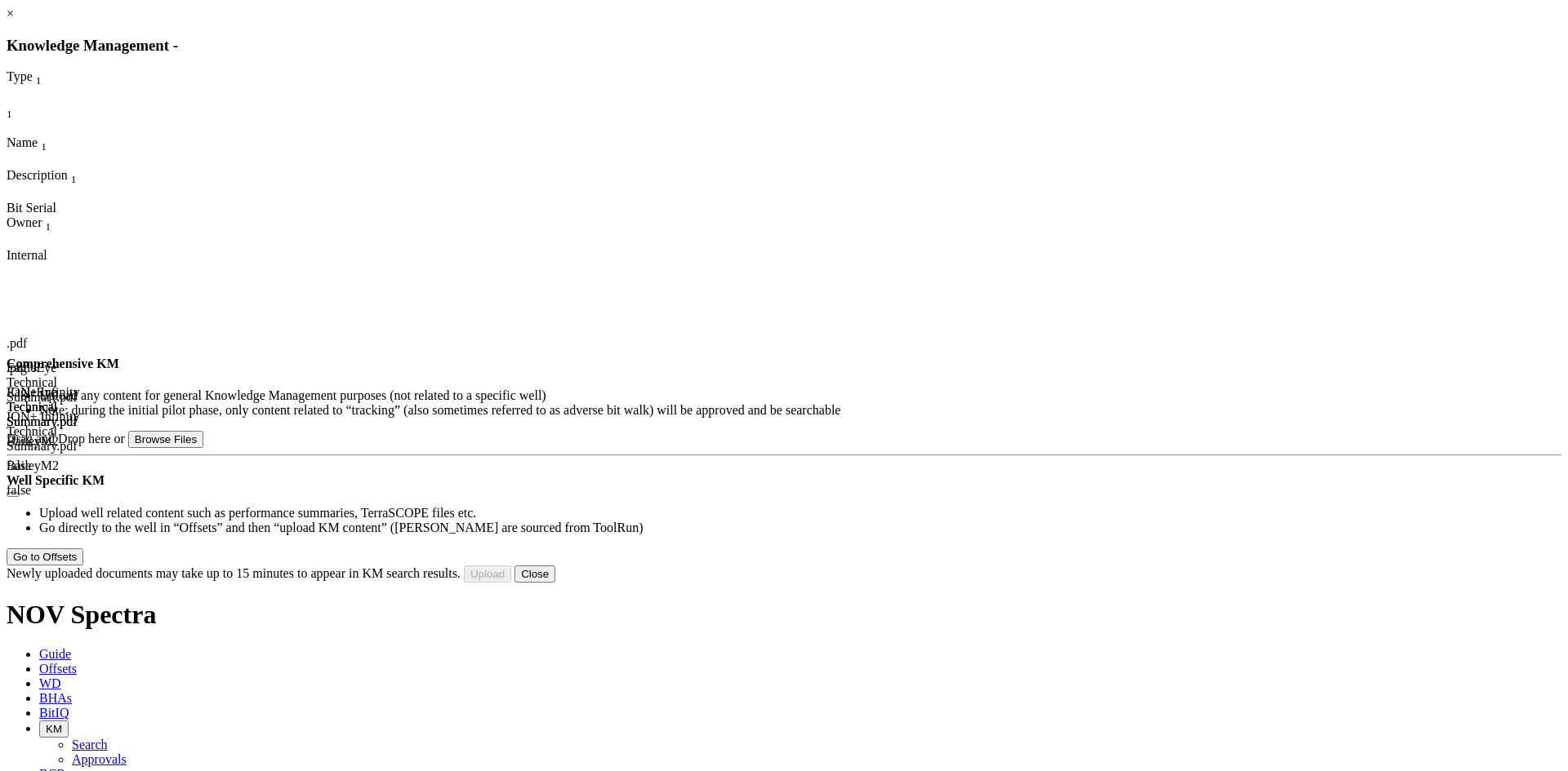
type input "ION+ Intrepid Technical Summary.pdf"
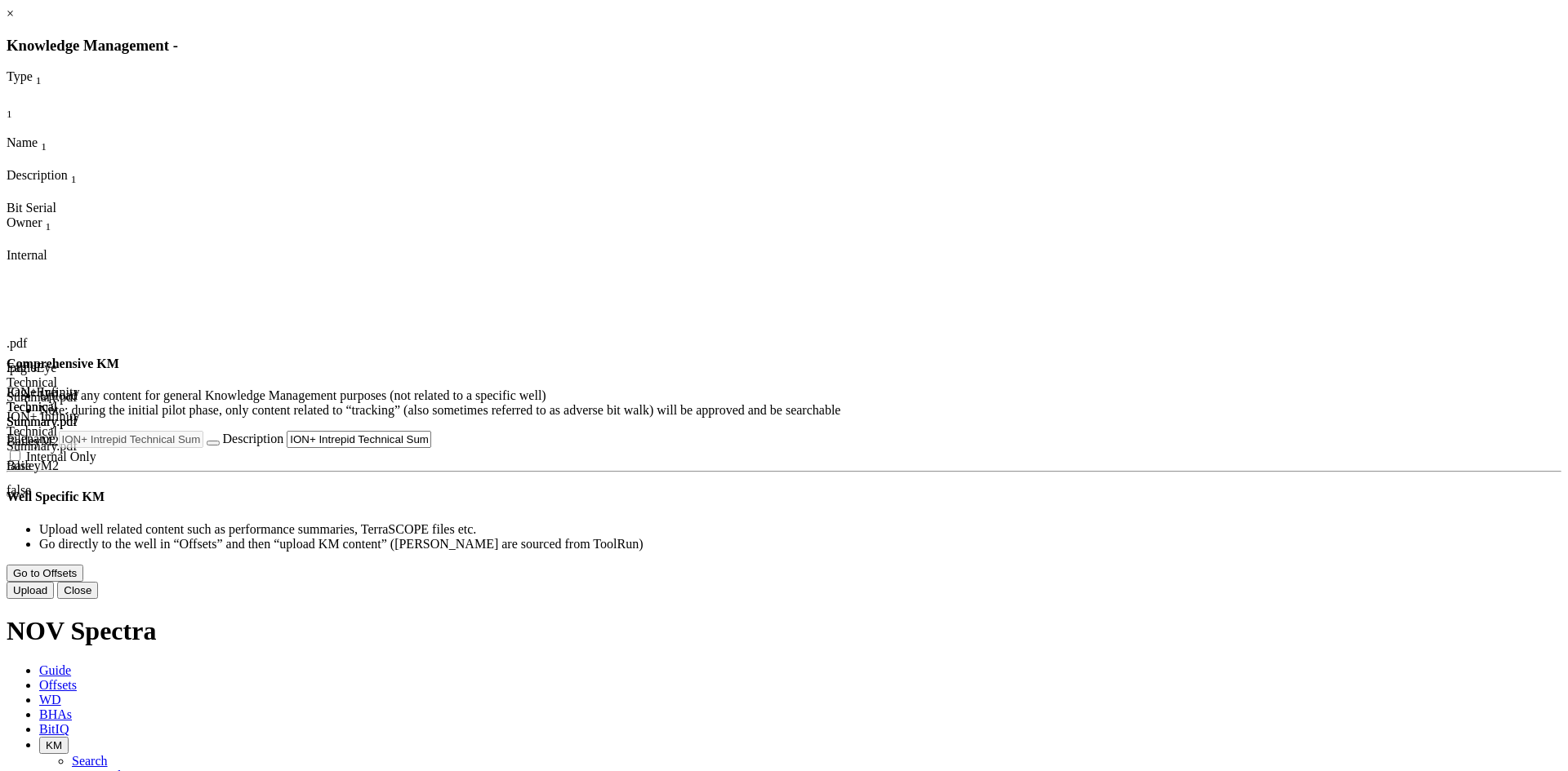
click at [54, 599] on button "Upload" at bounding box center [30, 590] width 48 height 17
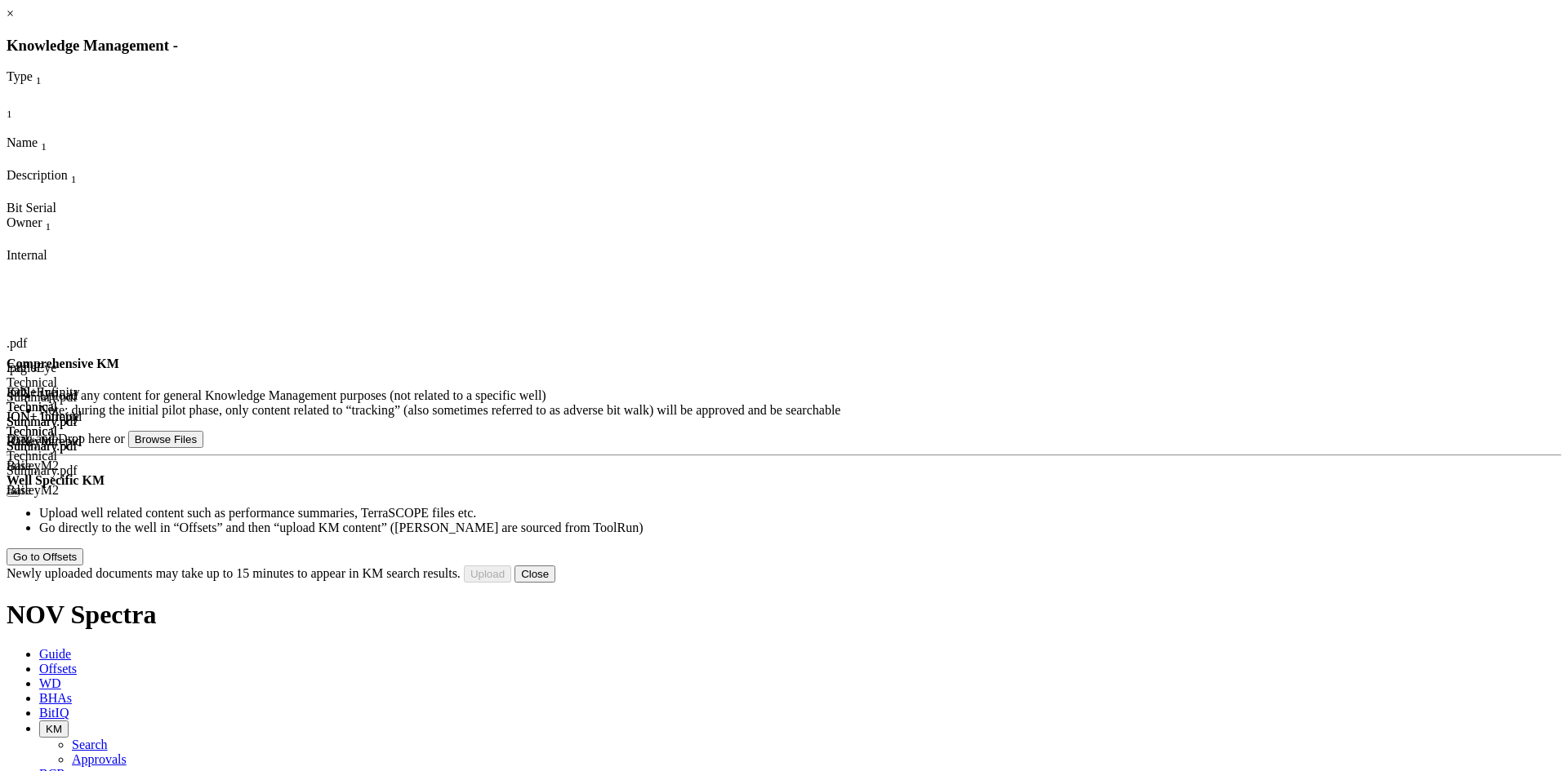
type input "LynX Technical Summary.pdf"
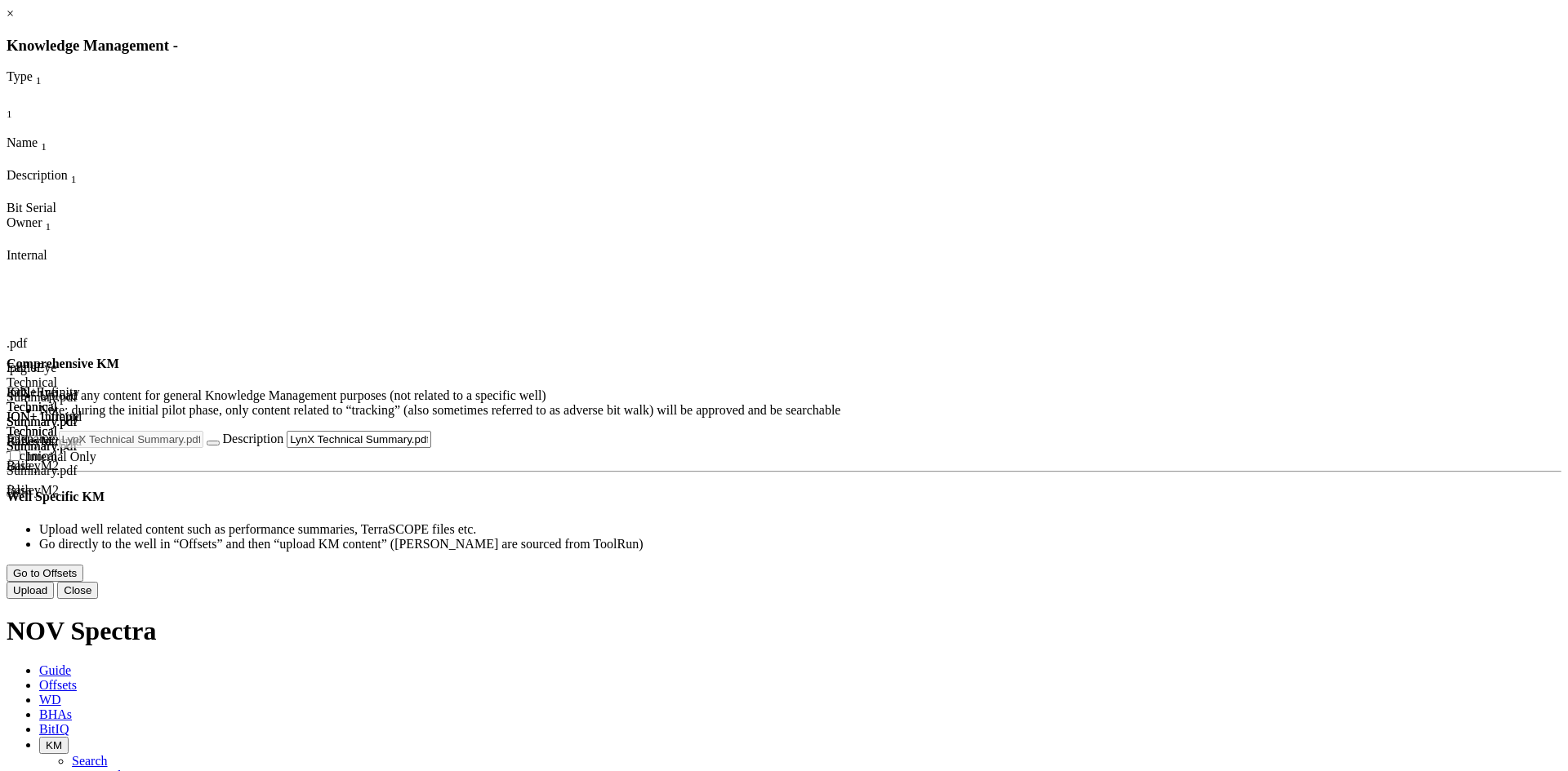
click at [54, 599] on button "Upload" at bounding box center [30, 590] width 48 height 17
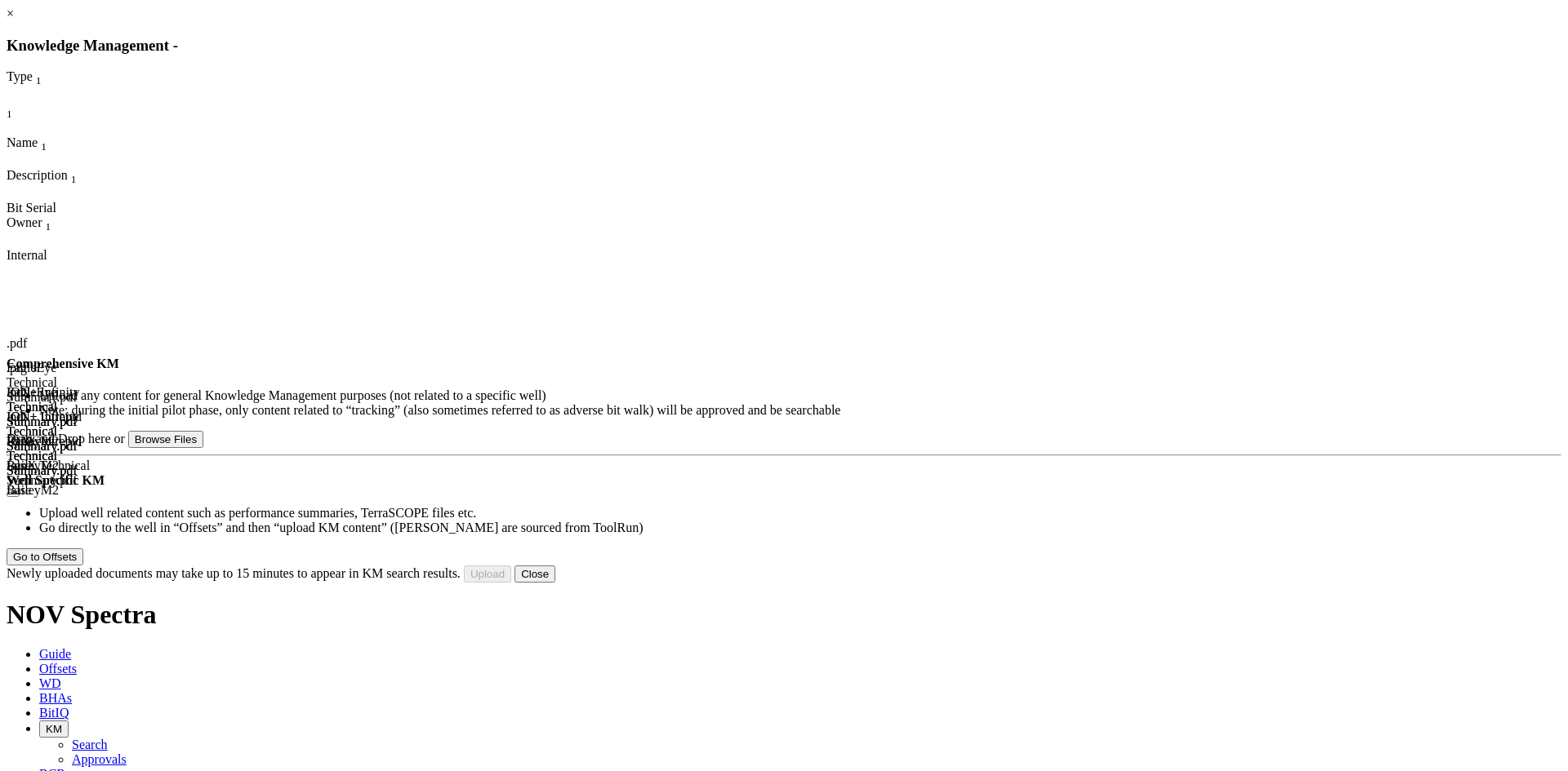
type input "Polaris Technical Summary v2.pdf"
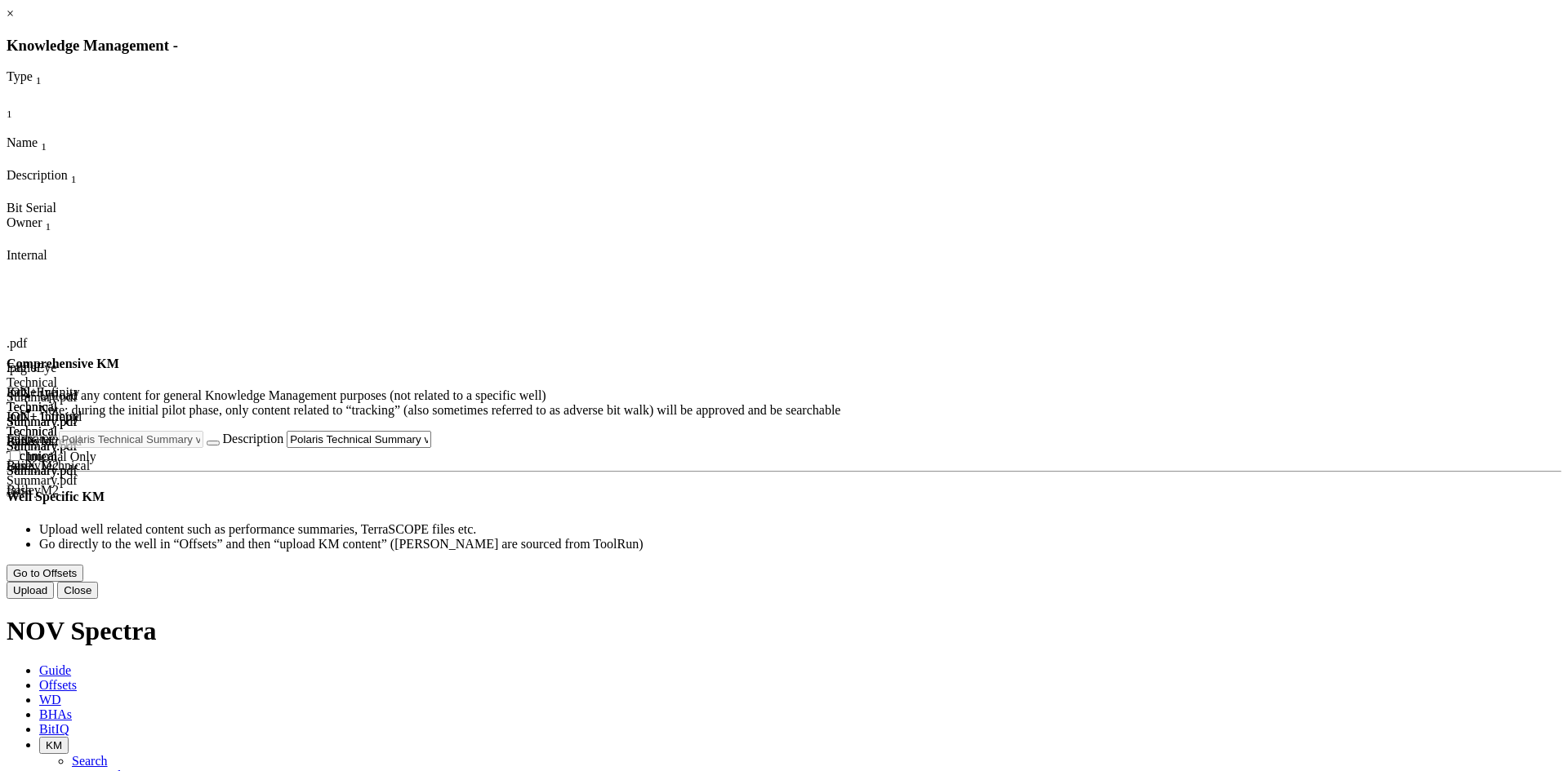
click at [54, 599] on button "Upload" at bounding box center [30, 590] width 48 height 17
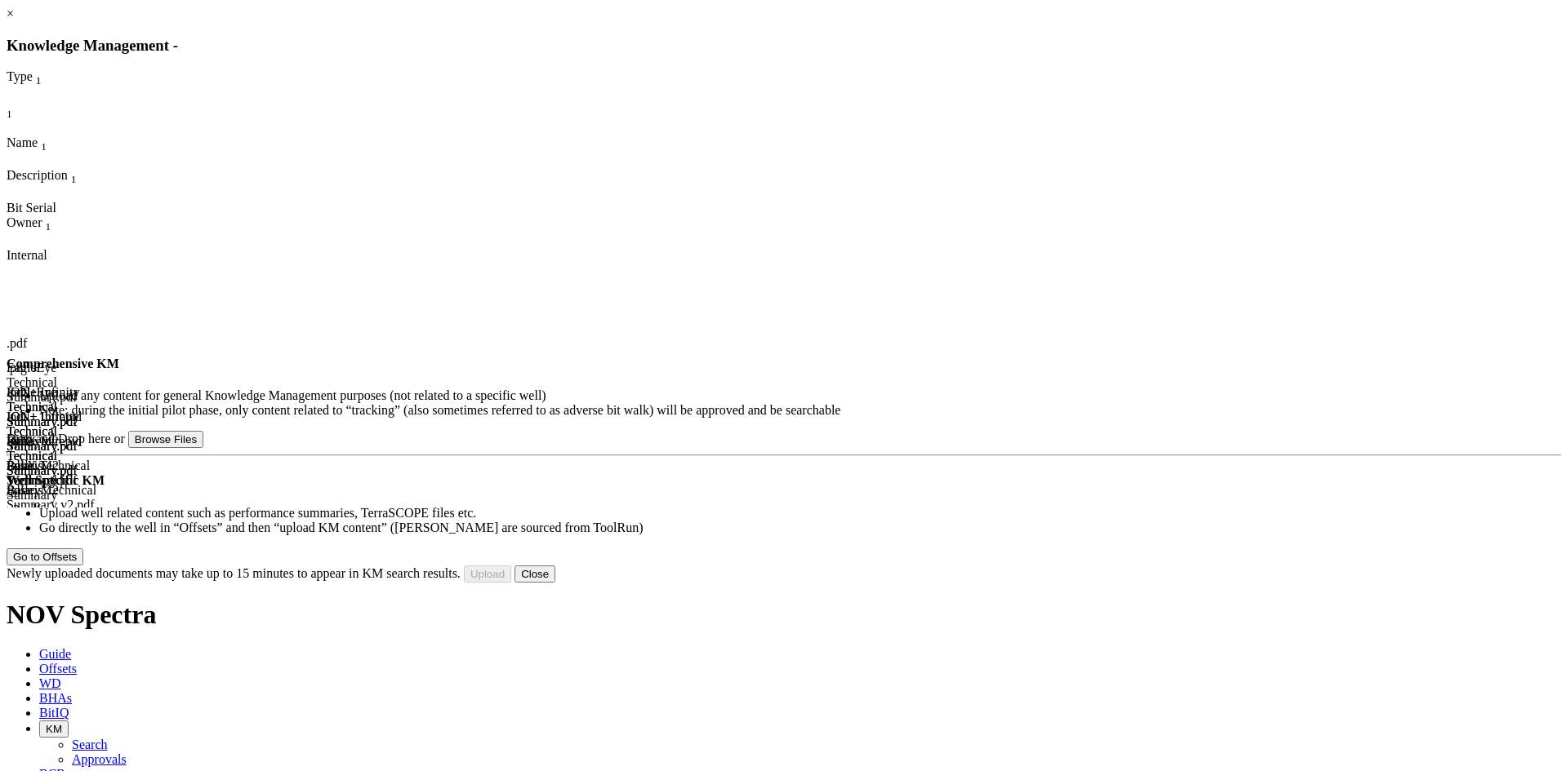
type input "WingBlade Technical Summary.pdf"
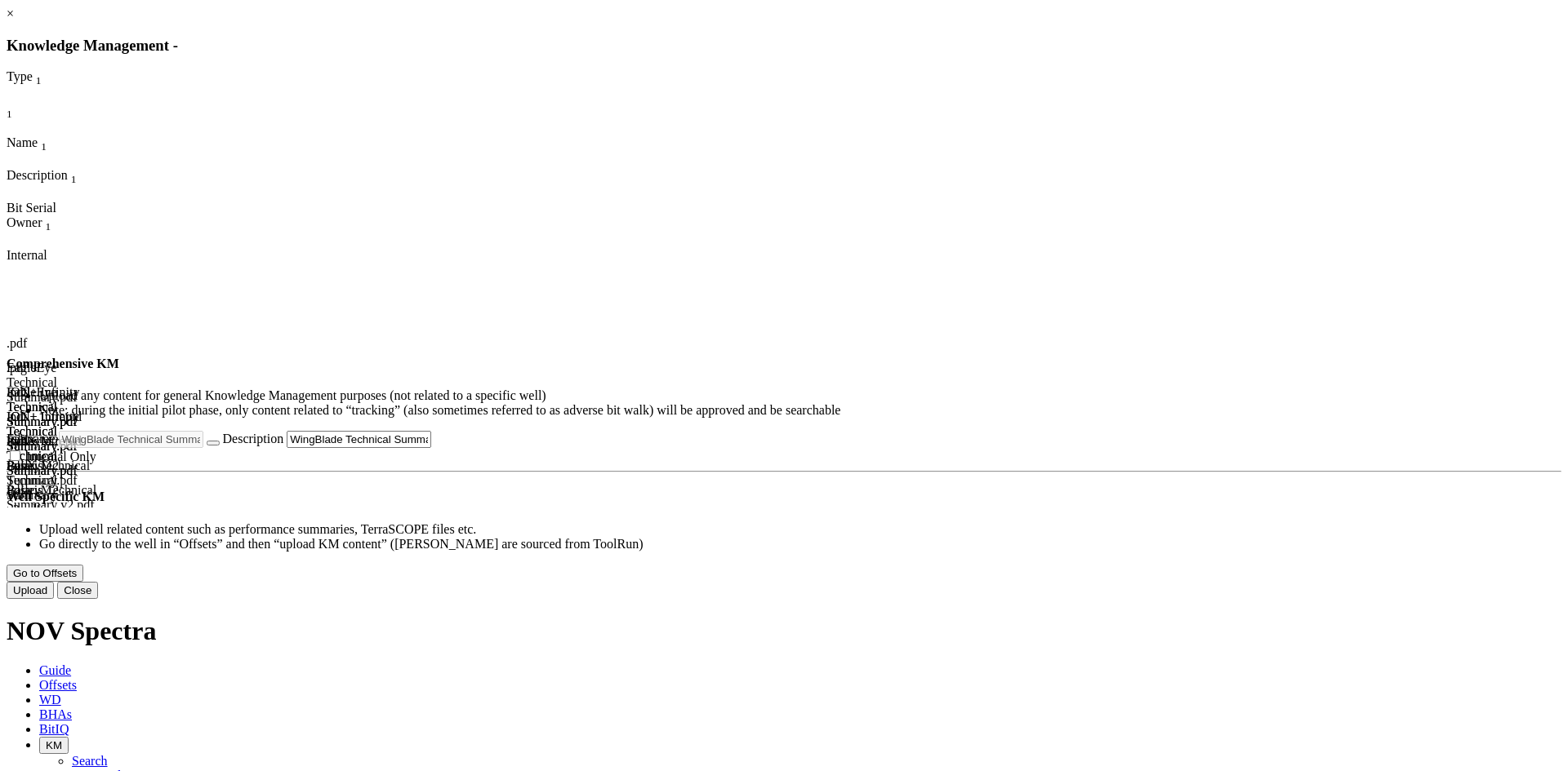
click at [54, 599] on button "Upload" at bounding box center [30, 590] width 48 height 17
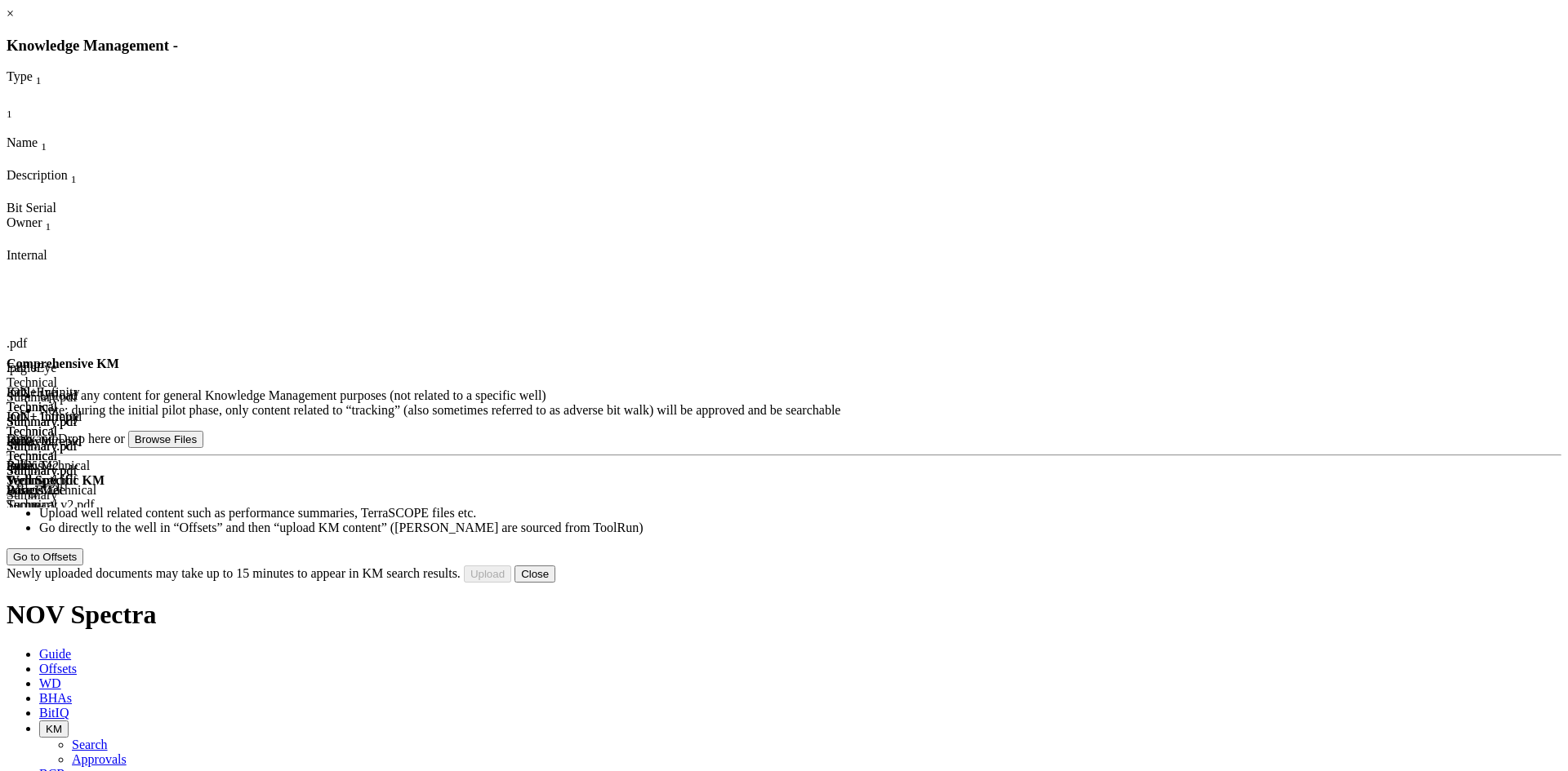
scroll to position [0, 0]
click at [14, 21] on link "×" at bounding box center [10, 14] width 7 height 14
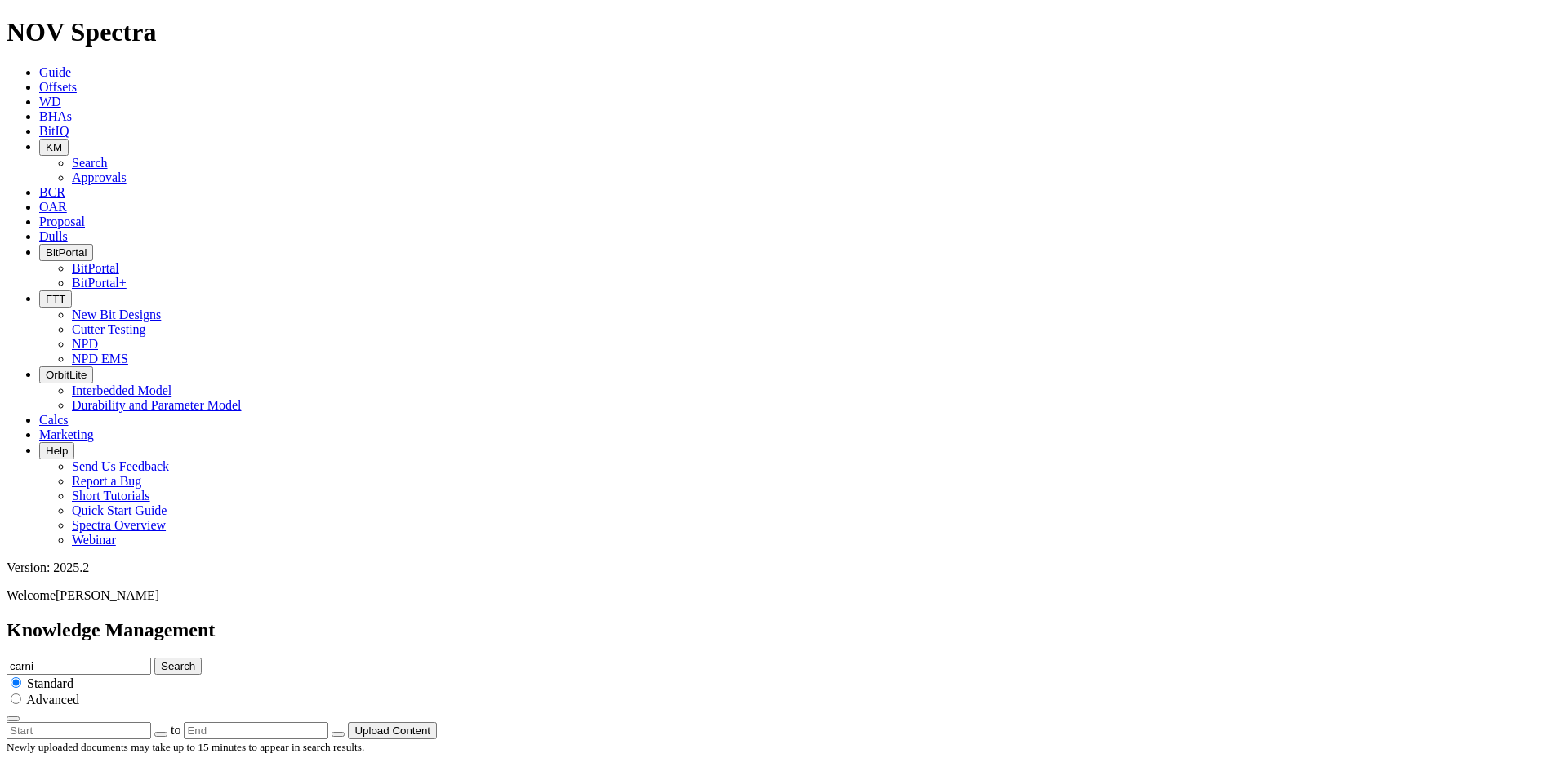
click at [68, 139] on button "KM" at bounding box center [54, 148] width 29 height 17
click at [126, 170] on link "Approvals" at bounding box center [99, 177] width 54 height 14
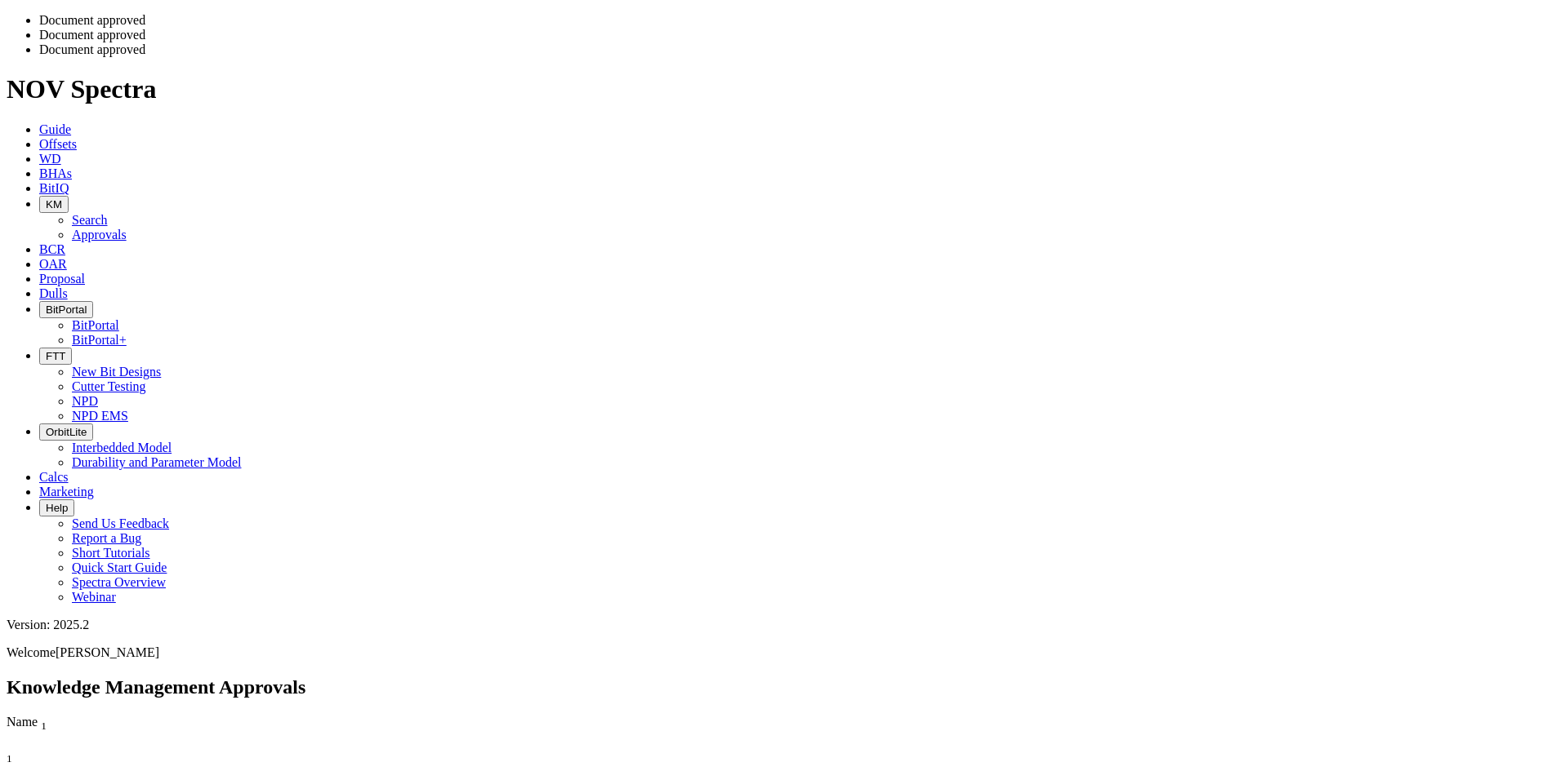
click at [1489, 233] on body "Spectra is built to be used with Google Chrome. Please switch browsers. Documen…" at bounding box center [784, 766] width 1555 height 1507
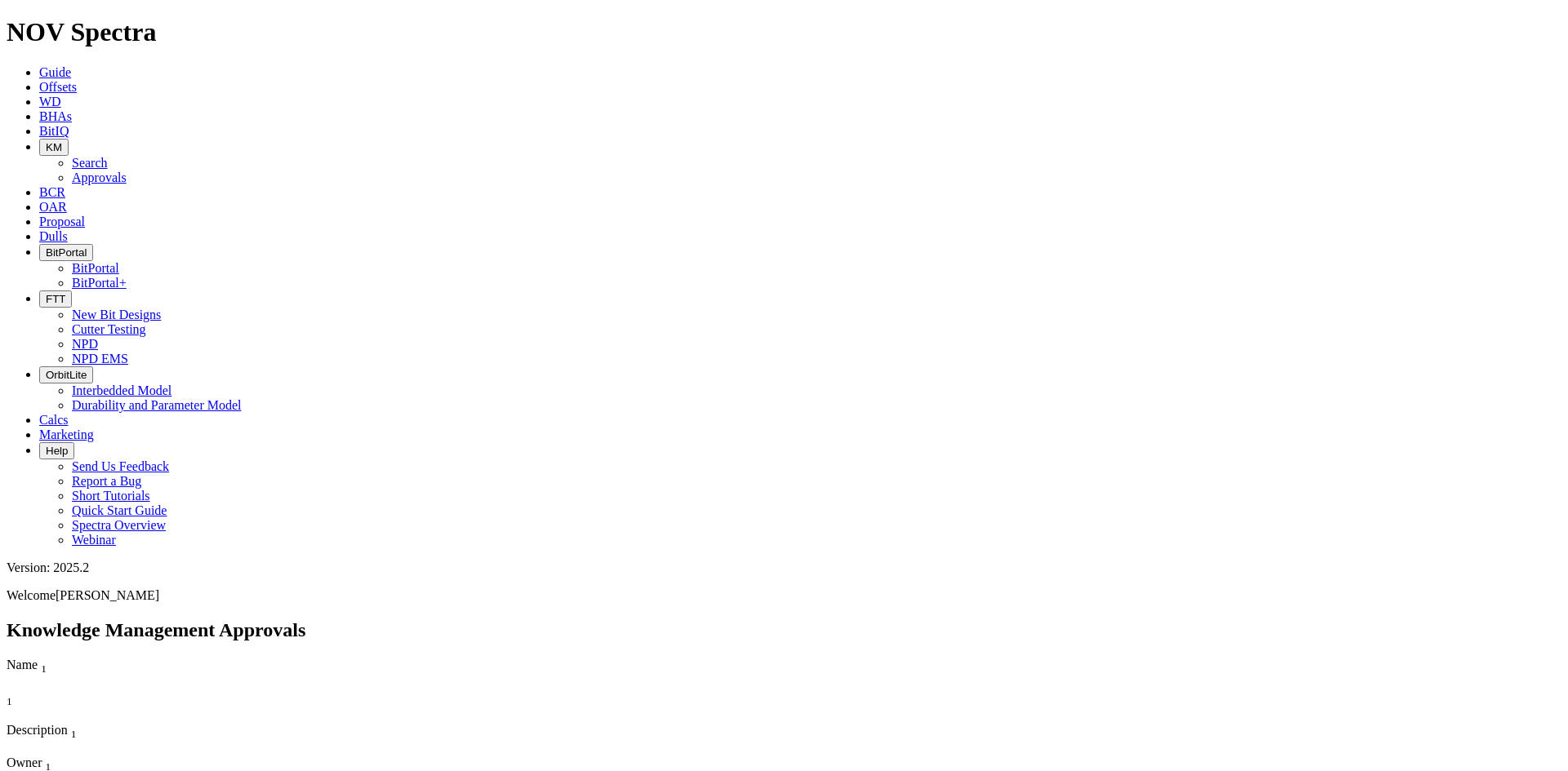
click at [62, 141] on span "KM" at bounding box center [54, 147] width 16 height 12
click at [108, 156] on link "Search" at bounding box center [90, 162] width 36 height 14
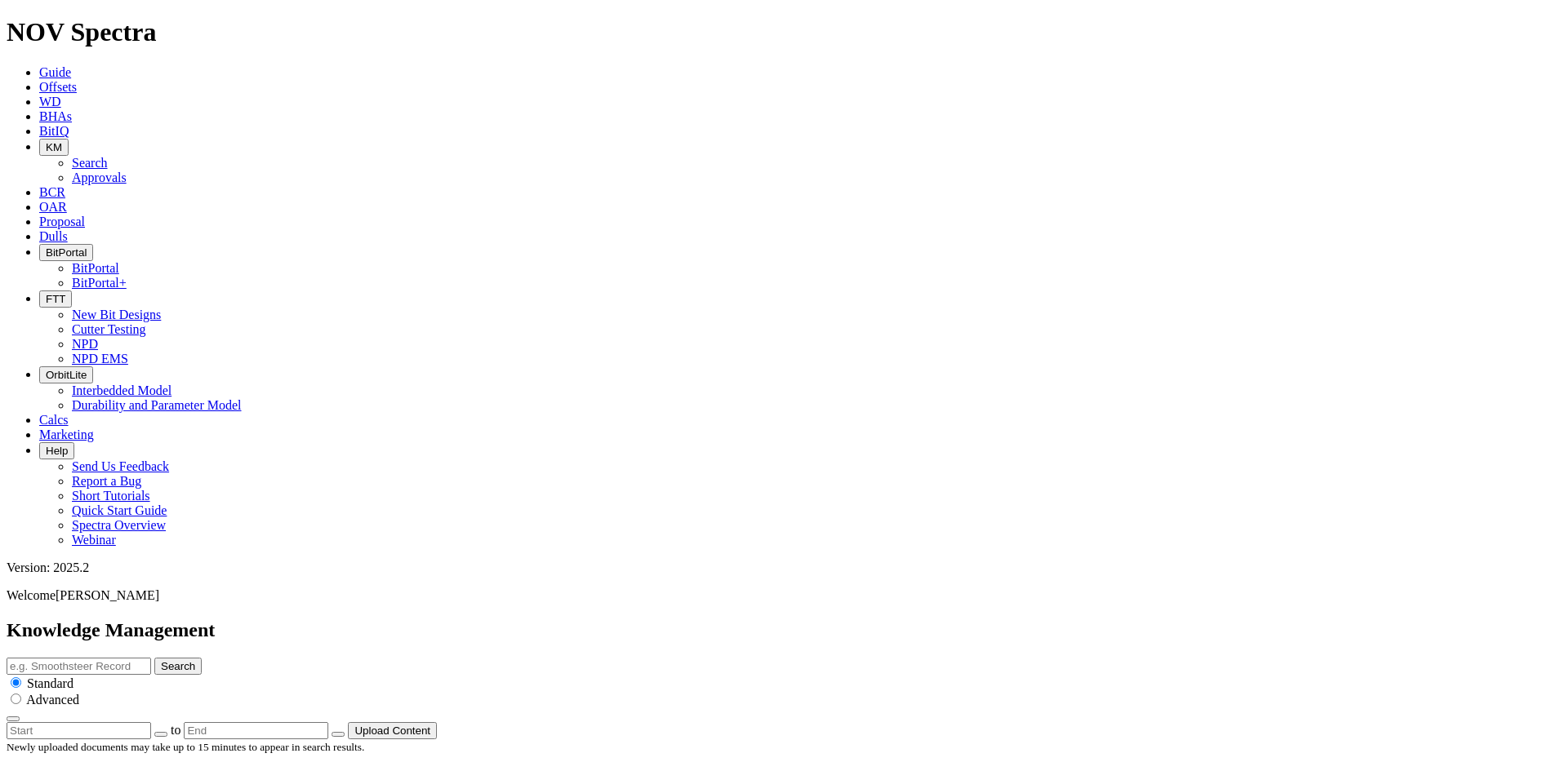
click at [151, 658] on input "text" at bounding box center [79, 666] width 144 height 17
type input "Evolve"
click at [154, 658] on button "Search" at bounding box center [177, 666] width 48 height 17
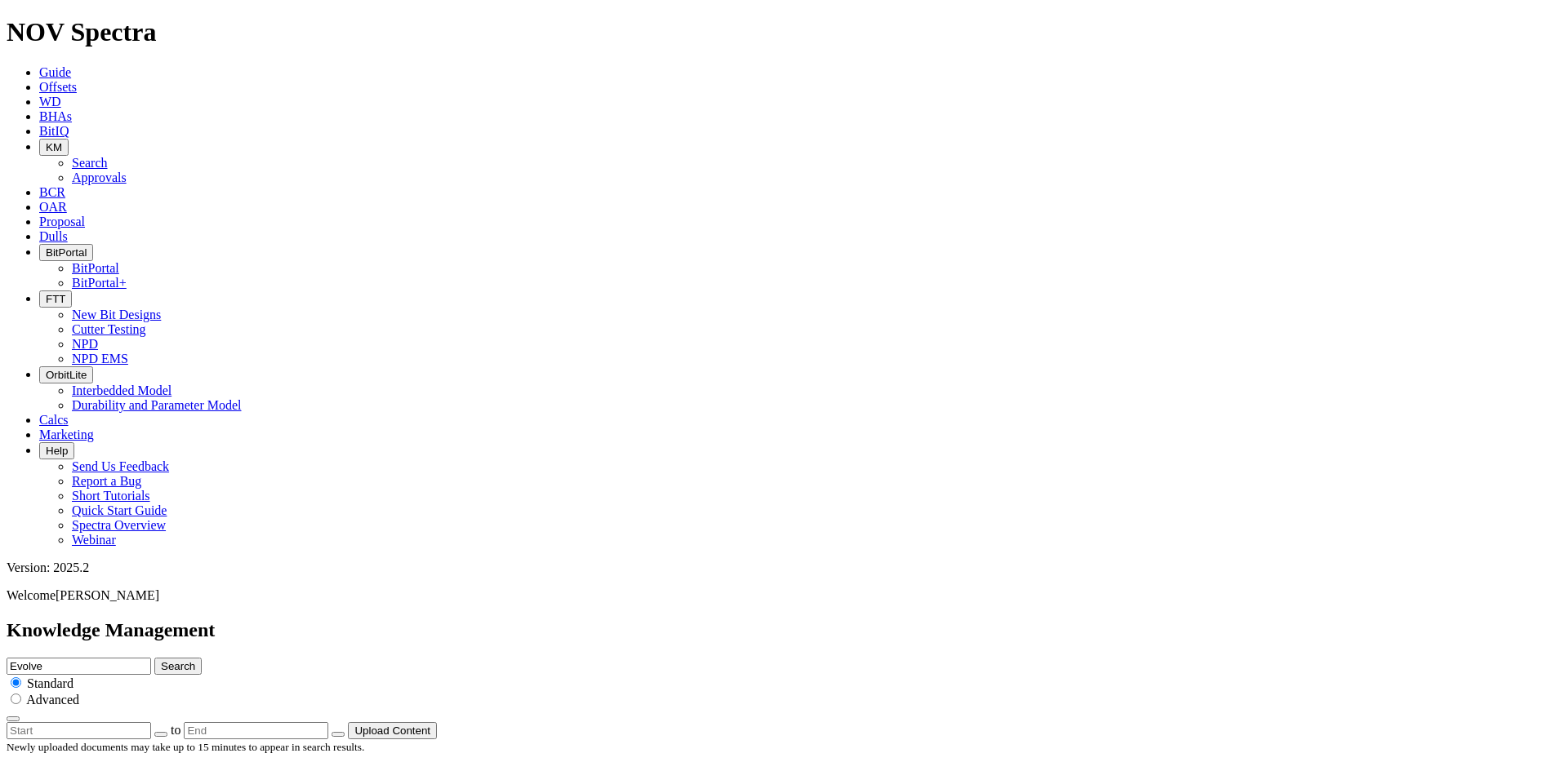
scroll to position [2100, 0]
